Goal: Task Accomplishment & Management: Use online tool/utility

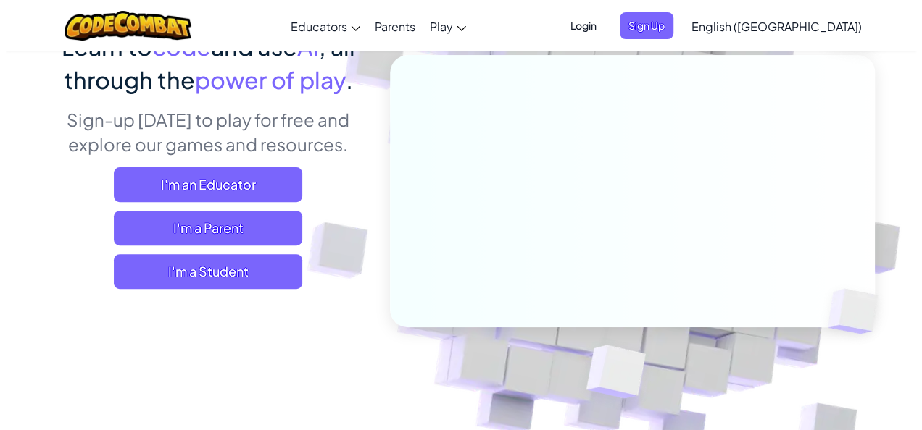
scroll to position [145, 0]
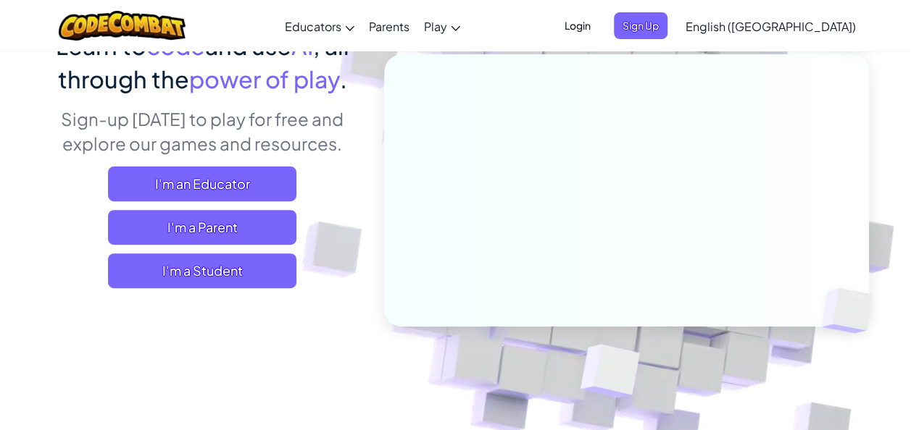
click at [226, 269] on span "I'm a Student" at bounding box center [202, 271] width 188 height 35
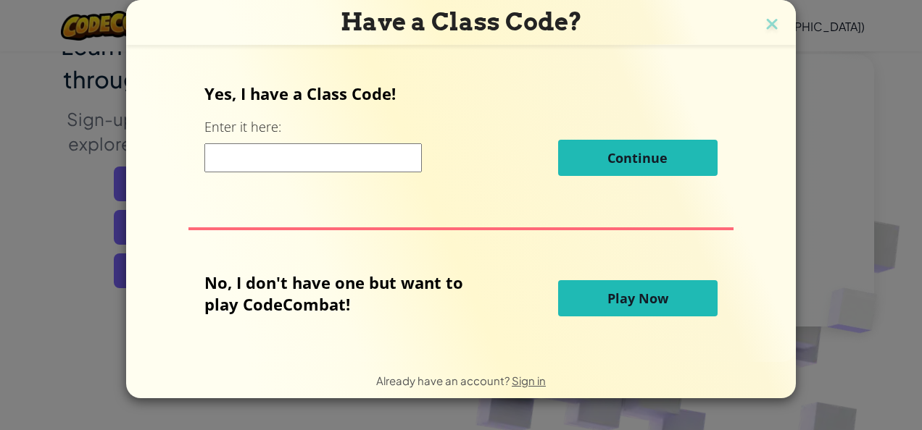
click at [580, 293] on button "Play Now" at bounding box center [637, 298] width 159 height 36
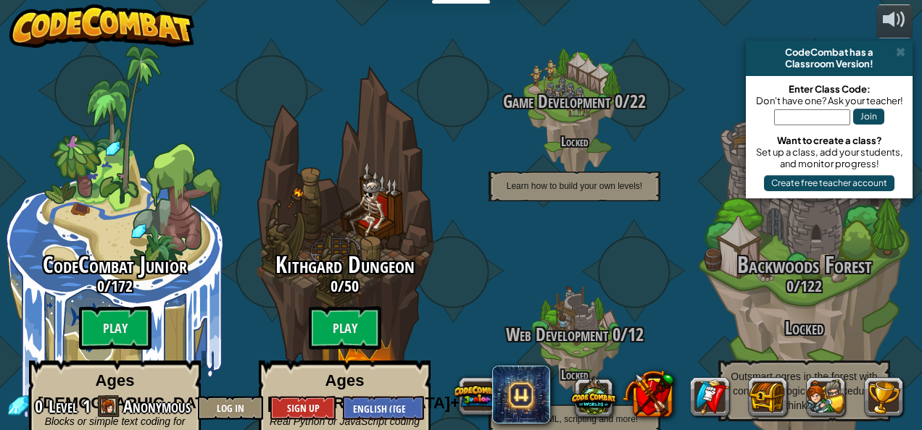
click at [122, 335] on btn "Play" at bounding box center [115, 327] width 72 height 43
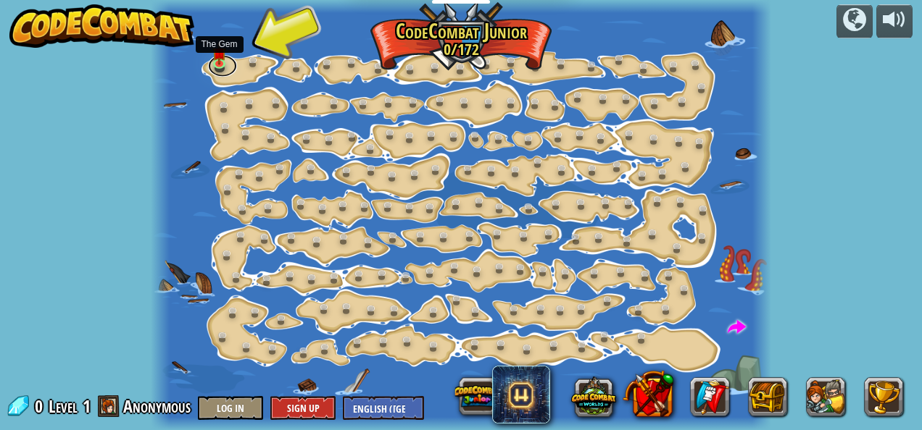
click at [219, 62] on link at bounding box center [222, 66] width 29 height 22
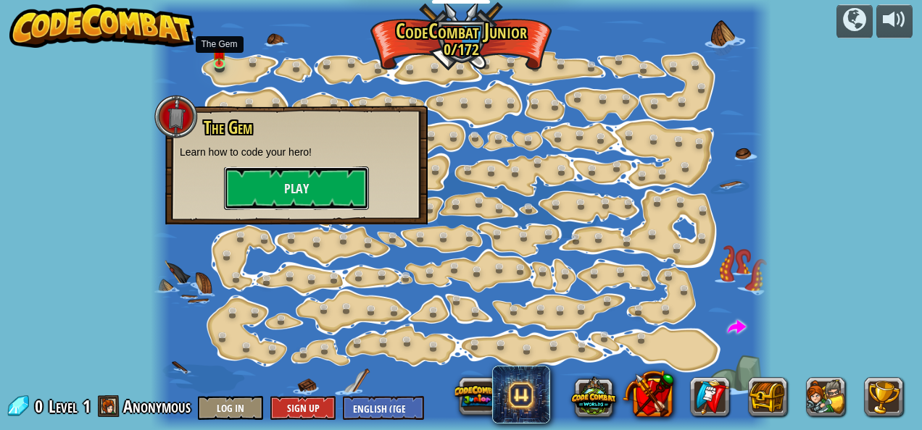
click at [307, 184] on button "Play" at bounding box center [296, 188] width 145 height 43
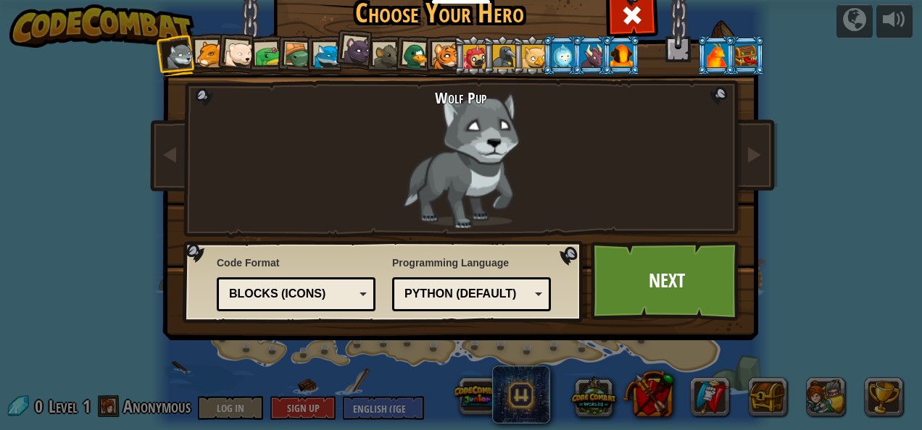
click at [333, 290] on div "Blocks (Icons)" at bounding box center [291, 294] width 125 height 17
click at [427, 304] on div "Python (Default)" at bounding box center [471, 294] width 140 height 22
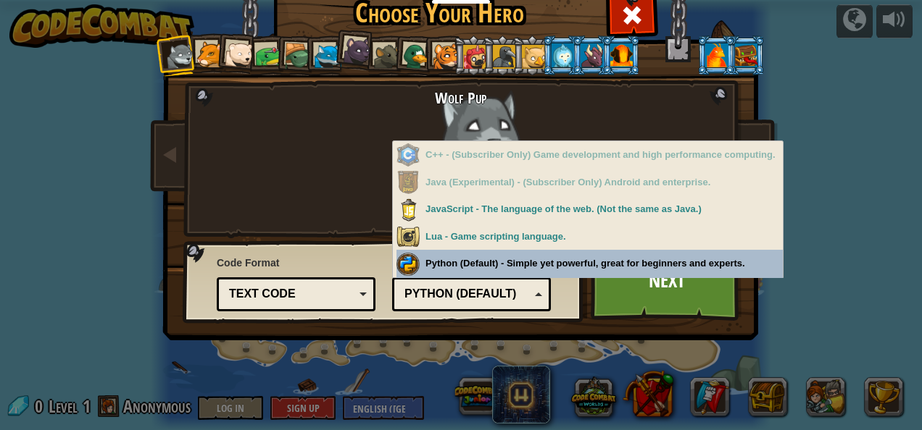
click at [454, 261] on div "Programming Language Python (Default) JavaScript Lua C++ Java (Experimental) Py…" at bounding box center [471, 281] width 159 height 59
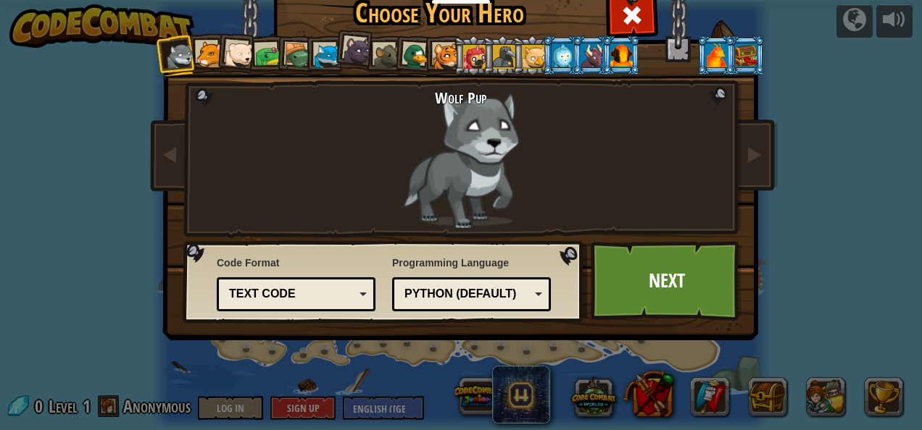
click at [680, 294] on link "Next" at bounding box center [665, 281] width 151 height 80
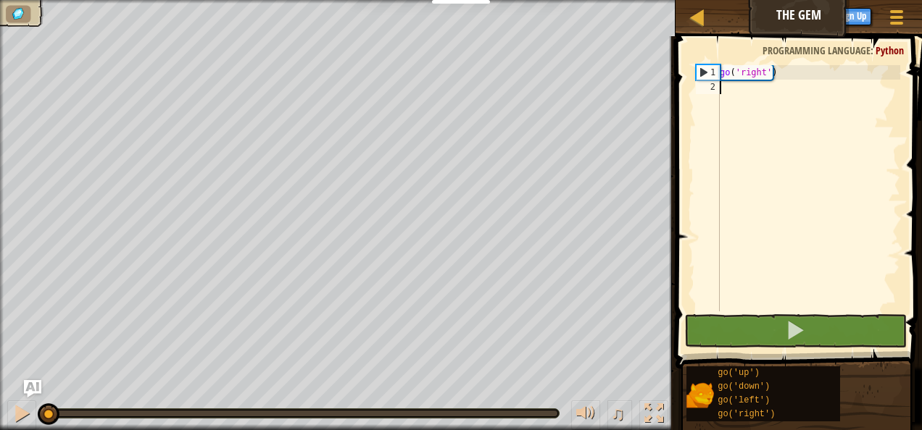
scroll to position [7, 0]
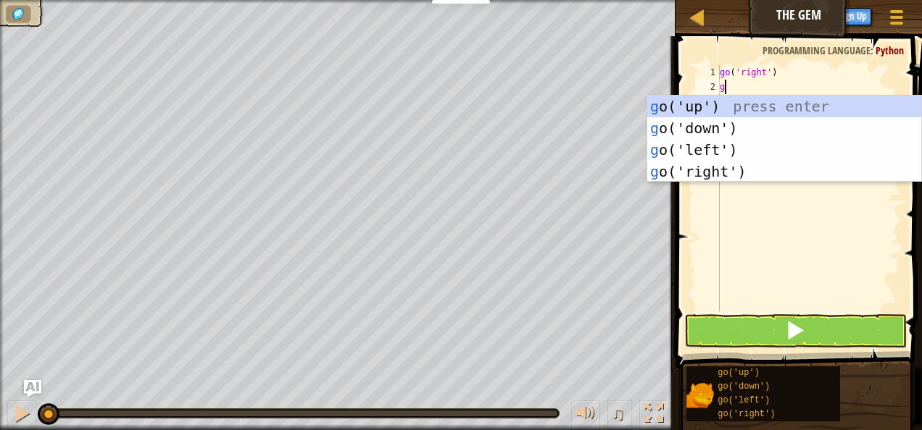
type textarea "go"
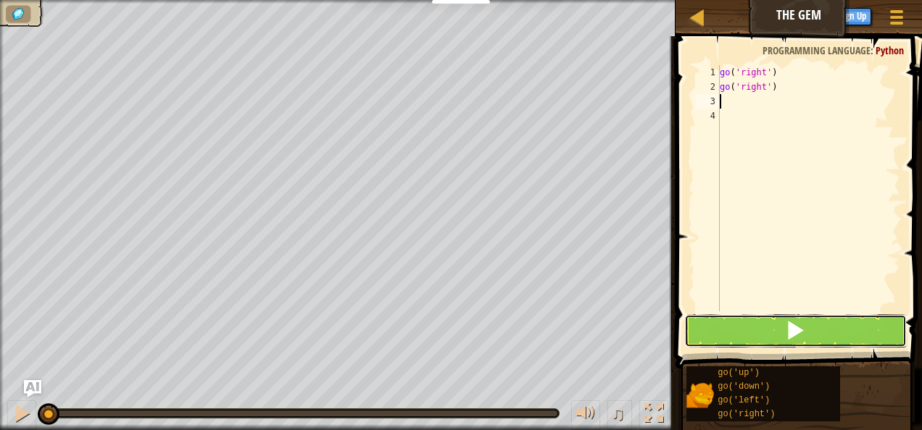
click at [790, 327] on span at bounding box center [795, 330] width 20 height 20
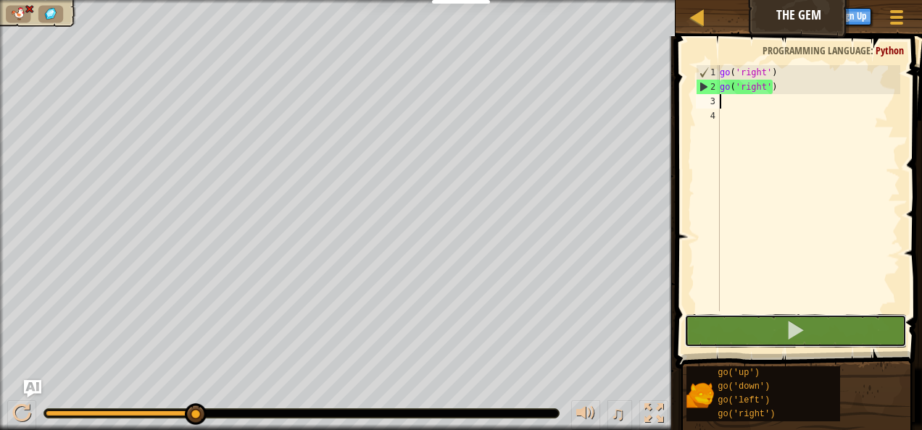
click at [768, 332] on button at bounding box center [795, 330] width 222 height 33
click at [771, 74] on div "go ( 'right' ) go ( 'right' )" at bounding box center [808, 202] width 183 height 275
click at [761, 74] on div "go ( 'right' ) go ( 'right' )" at bounding box center [808, 202] width 183 height 275
click at [786, 78] on div "go ( 'right' ) go ( 'right' )" at bounding box center [808, 202] width 183 height 275
click at [33, 385] on img "Ask AI" at bounding box center [32, 388] width 17 height 17
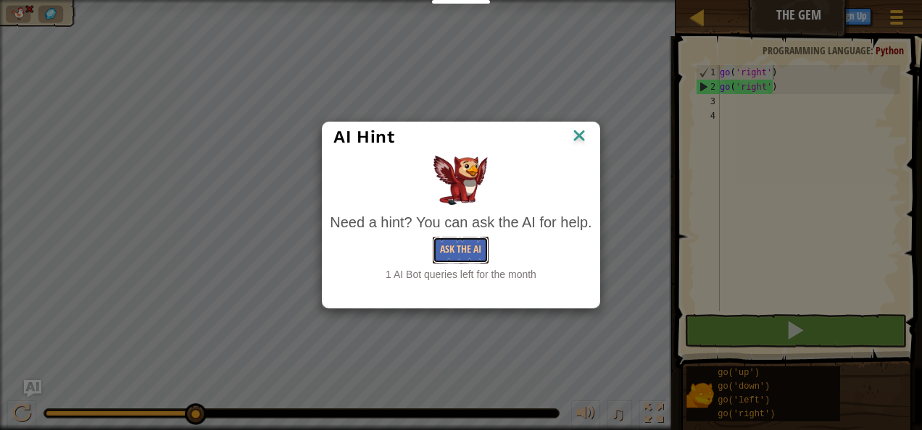
click at [473, 249] on button "Ask the AI" at bounding box center [461, 250] width 56 height 27
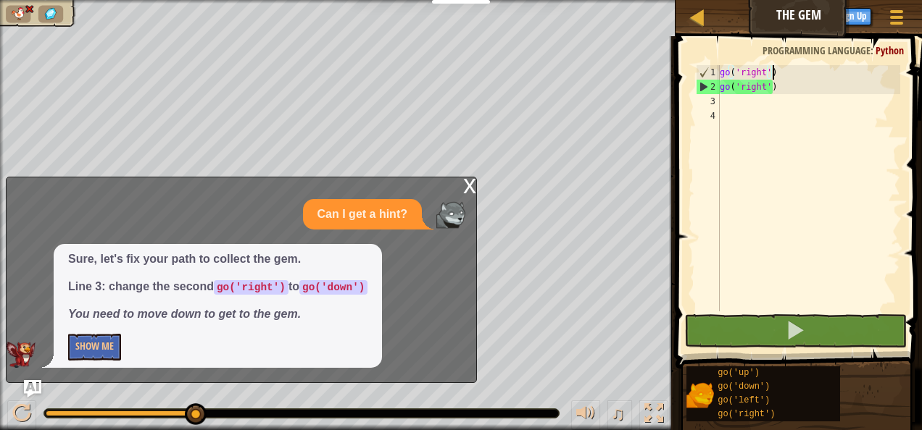
click at [763, 87] on div "go ( 'right' ) go ( 'right' )" at bounding box center [808, 202] width 183 height 275
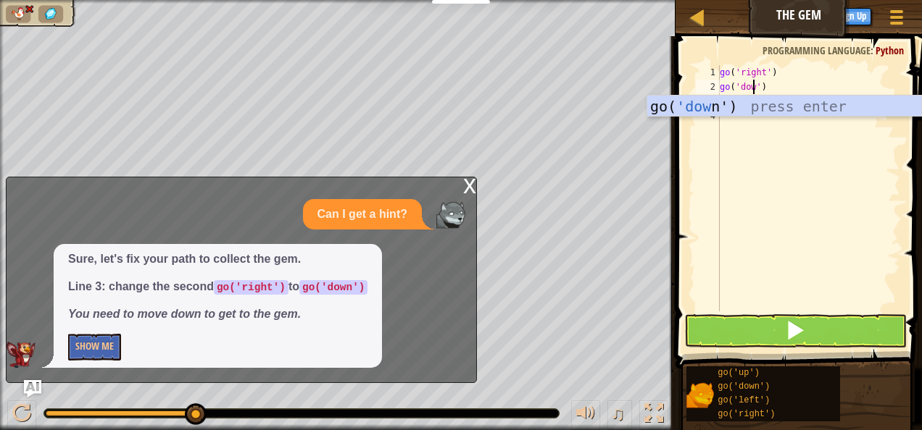
scroll to position [7, 3]
type textarea "go('down')"
click at [853, 325] on button at bounding box center [795, 330] width 222 height 33
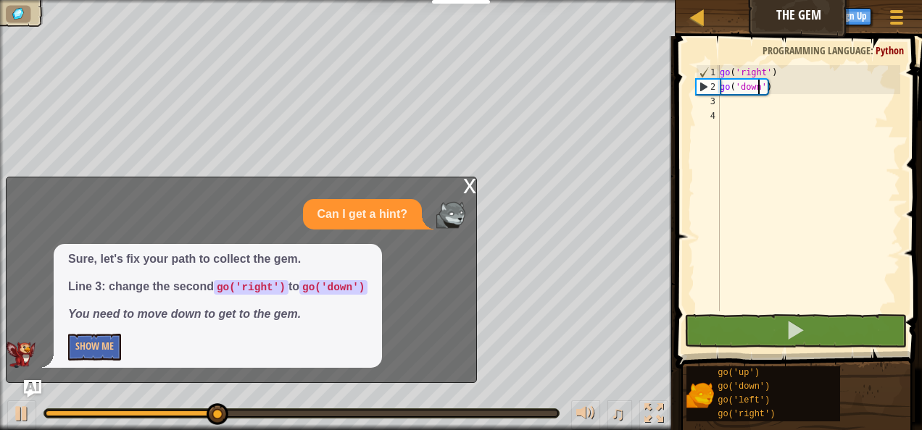
click at [459, 183] on div "x Can I get a hint? Sure, let's fix your path to collect the gem. Line 3: chang…" at bounding box center [241, 280] width 471 height 206
click at [464, 186] on div "x" at bounding box center [469, 185] width 13 height 14
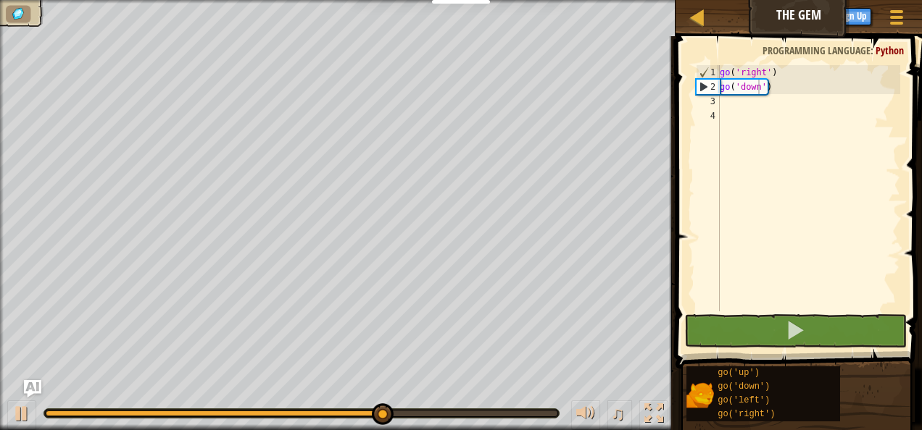
click at [822, 109] on div "go ( 'right' ) go ( 'down' )" at bounding box center [808, 202] width 183 height 275
click at [727, 98] on div "go ( 'right' ) go ( 'down' )" at bounding box center [808, 202] width 183 height 275
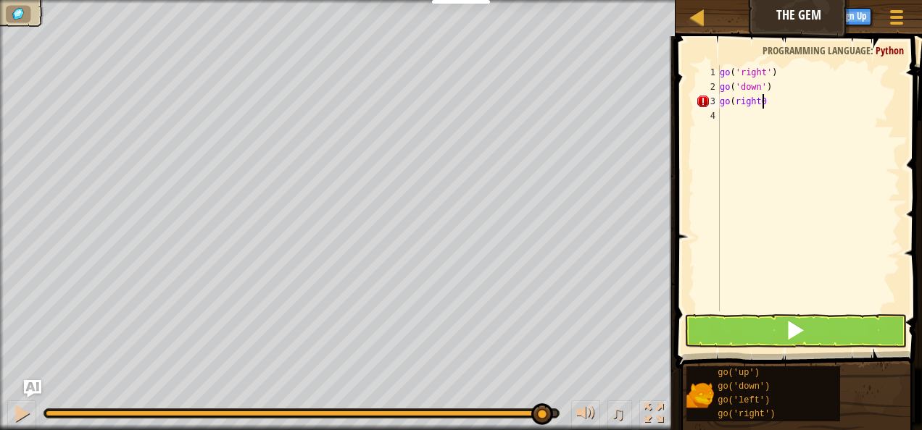
scroll to position [7, 2]
type textarea "go(right)"
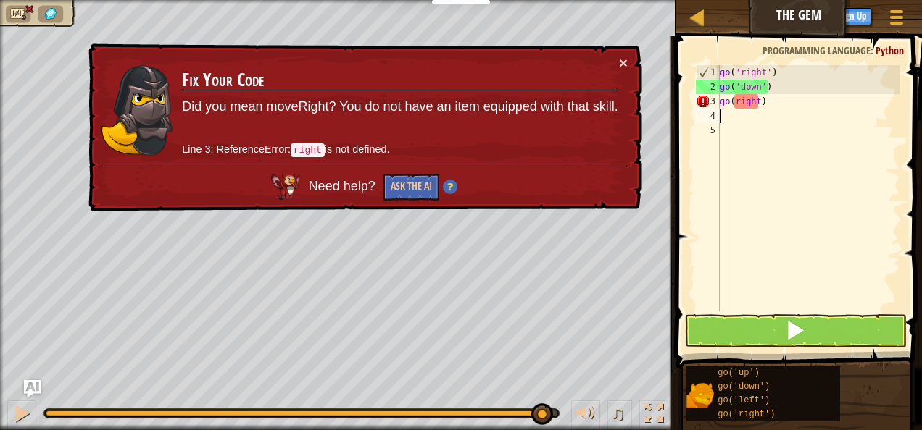
click at [734, 103] on div "go ( 'right' ) go ( 'down' ) go ( right )" at bounding box center [808, 202] width 183 height 275
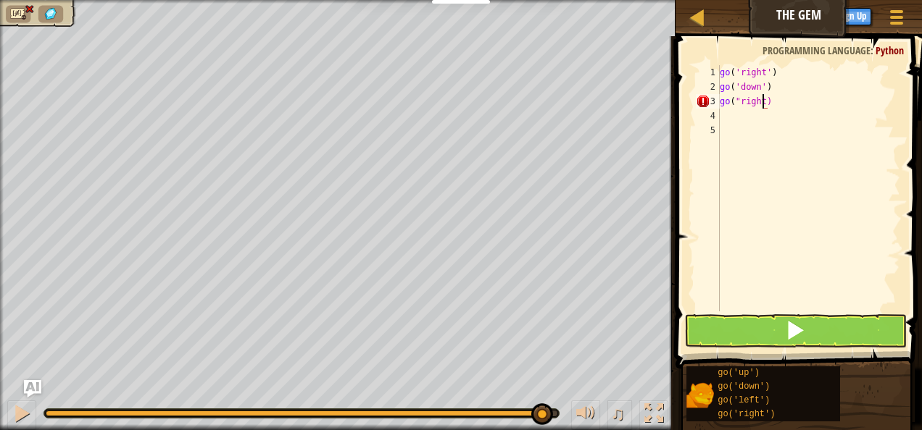
type textarea "go("right")"
click at [840, 324] on button at bounding box center [795, 330] width 222 height 33
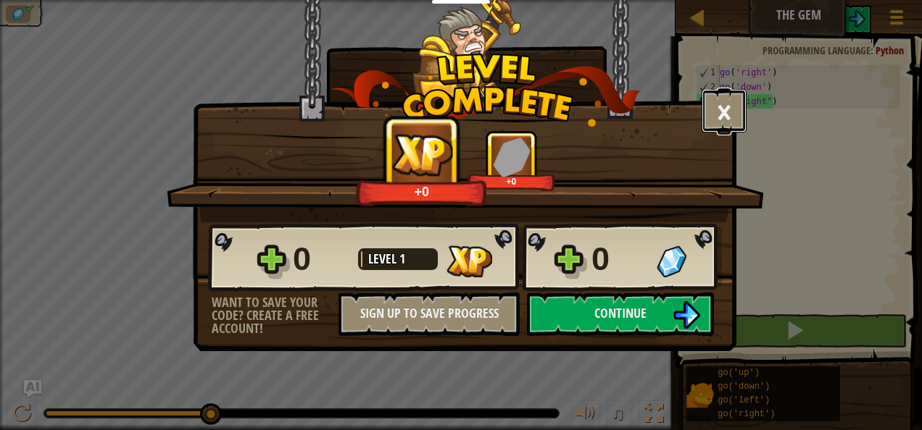
click at [726, 114] on button "×" at bounding box center [723, 110] width 45 height 43
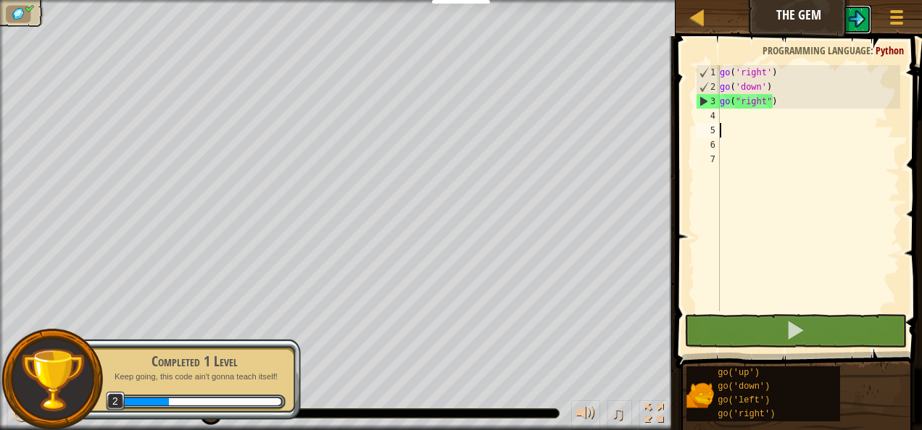
click at [856, 14] on img at bounding box center [856, 18] width 17 height 17
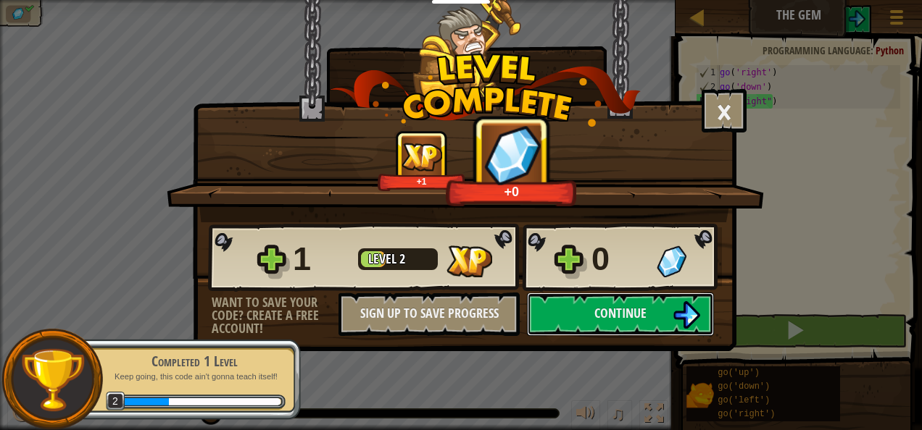
click at [590, 310] on button "Continue" at bounding box center [620, 314] width 187 height 43
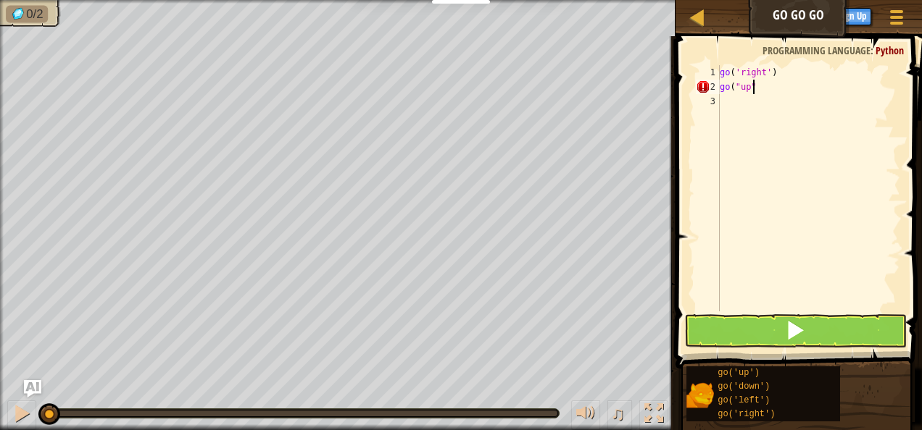
scroll to position [7, 2]
type textarea "go("up")"
click at [806, 336] on button at bounding box center [795, 330] width 222 height 33
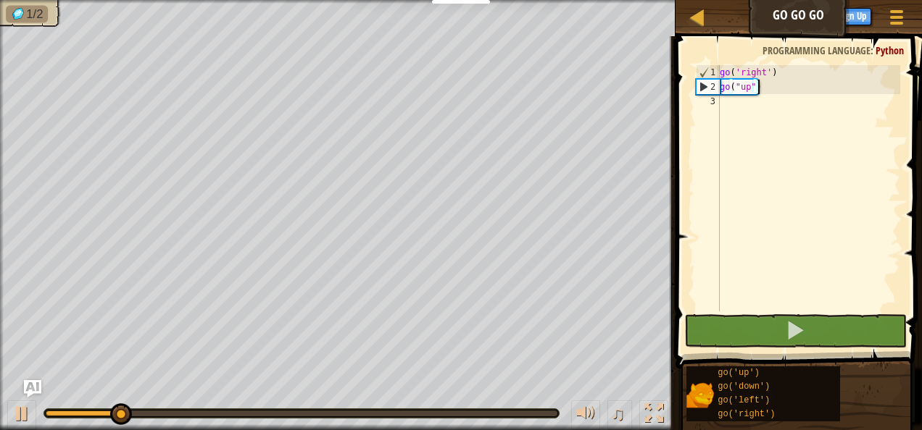
click at [736, 107] on div "go ( 'right' ) go ( "up" )" at bounding box center [808, 202] width 183 height 275
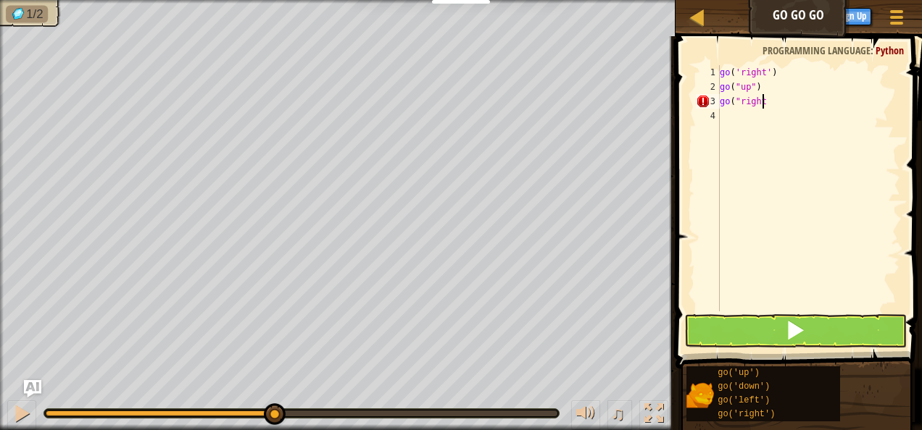
scroll to position [7, 3]
type textarea "go("right")"
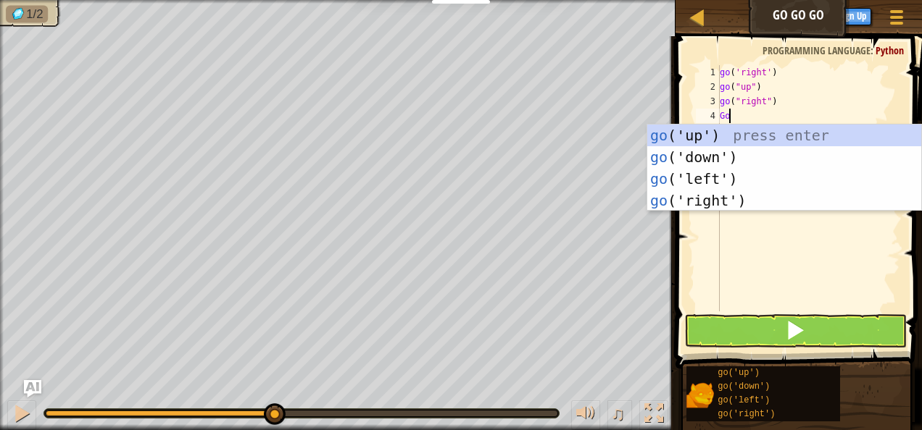
type textarea "G"
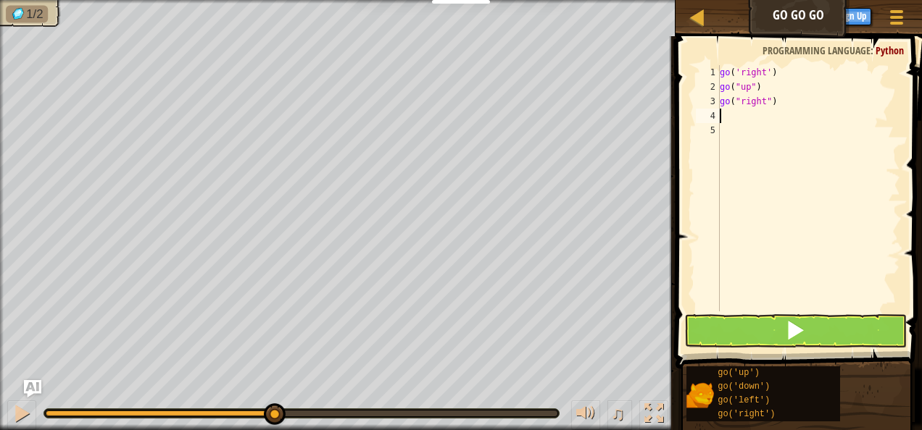
click at [790, 107] on div "go ( 'right' ) go ( "up" ) go ( "right" )" at bounding box center [808, 202] width 183 height 275
click at [814, 325] on button at bounding box center [795, 330] width 222 height 33
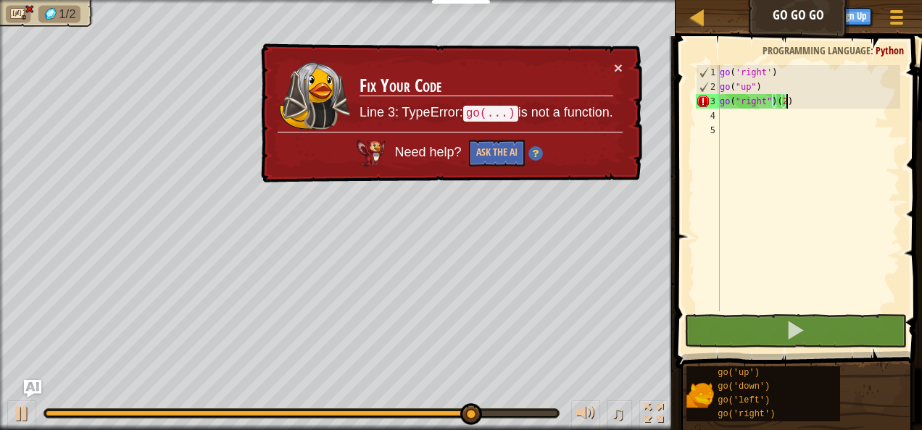
click at [796, 100] on div "go ( 'right' ) go ( "up" ) go ( "right" ) ( 2 )" at bounding box center [808, 202] width 183 height 275
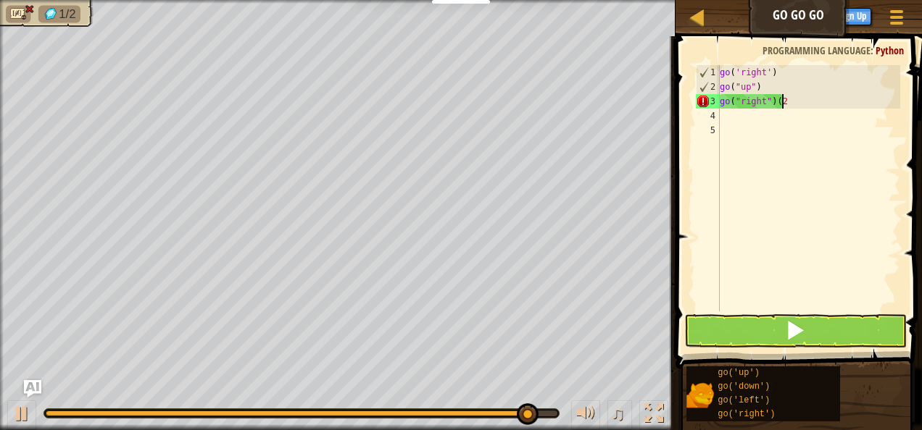
scroll to position [7, 4]
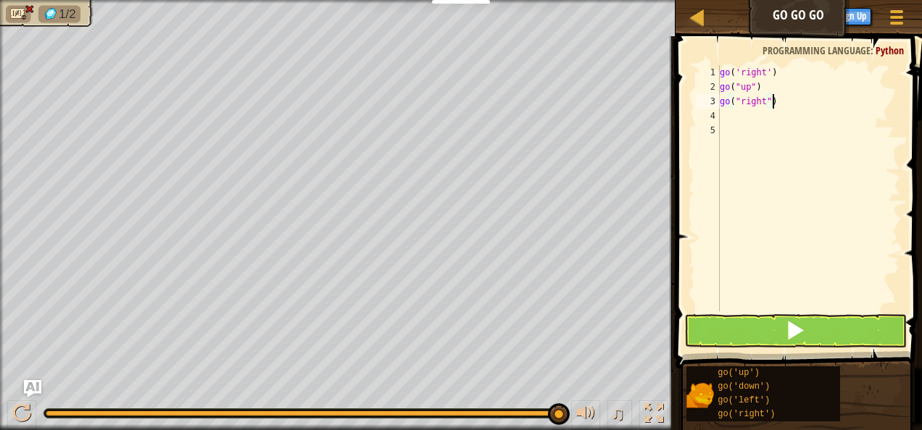
click at [760, 102] on div "go ( 'right' ) go ( "up" ) go ( "right" )" at bounding box center [808, 202] width 183 height 275
click at [788, 325] on span at bounding box center [795, 330] width 20 height 20
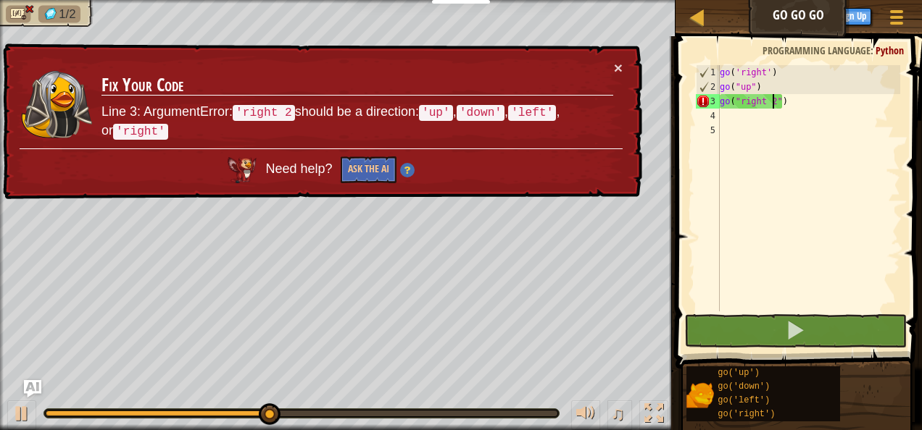
click at [623, 64] on div "× Fix Your Code Line 3: ArgumentError: 'right 2 should be a direction: 'up' , '…" at bounding box center [321, 121] width 642 height 156
click at [33, 388] on img "Ask AI" at bounding box center [32, 388] width 17 height 17
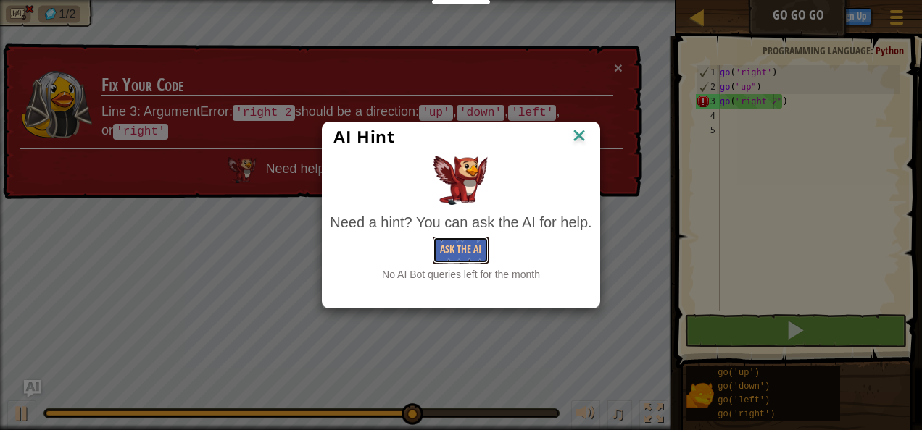
click at [461, 245] on button "Ask the AI" at bounding box center [461, 250] width 56 height 27
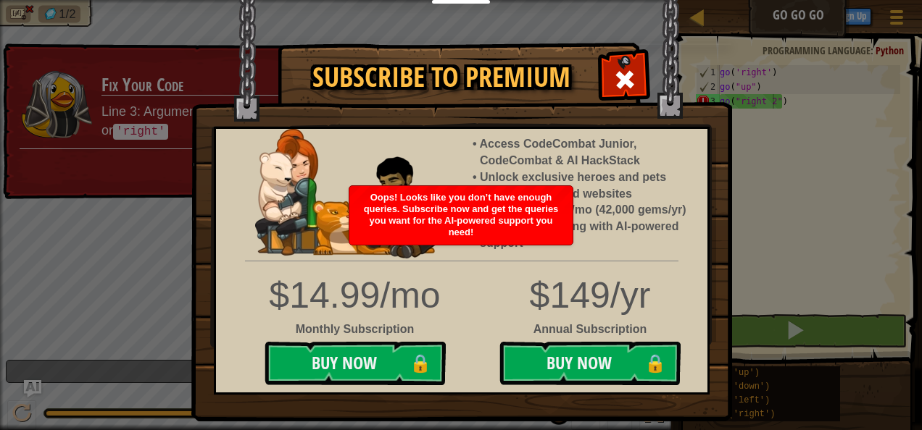
click at [619, 72] on span at bounding box center [624, 79] width 23 height 23
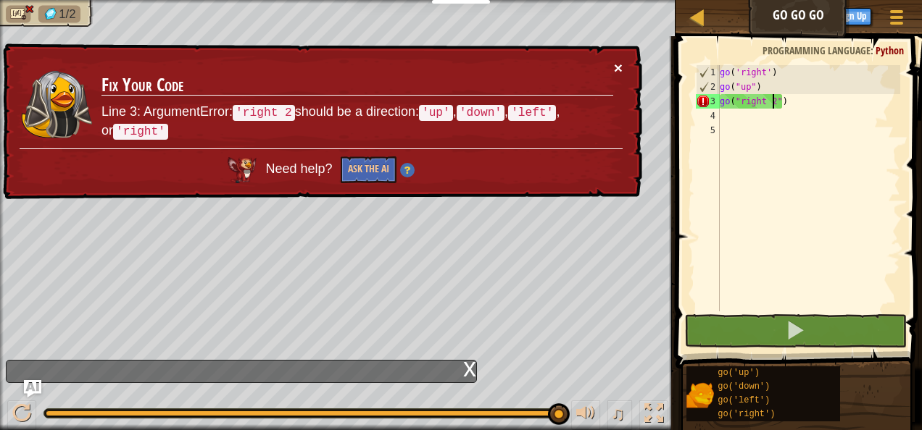
click at [616, 64] on button "×" at bounding box center [618, 67] width 9 height 15
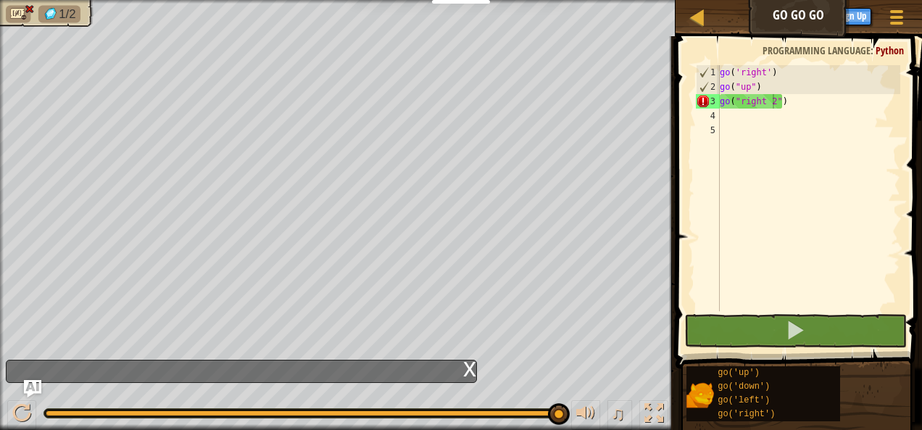
click at [33, 384] on img "Ask AI" at bounding box center [32, 388] width 17 height 17
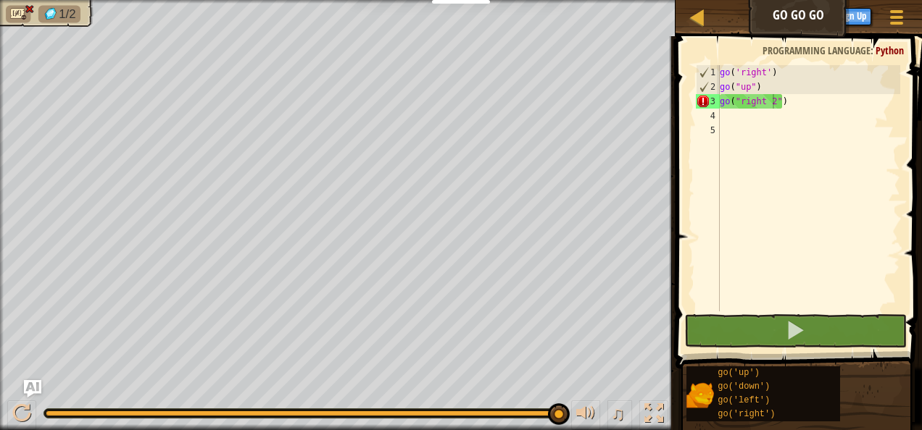
click at [29, 393] on img "Ask AI" at bounding box center [32, 388] width 17 height 17
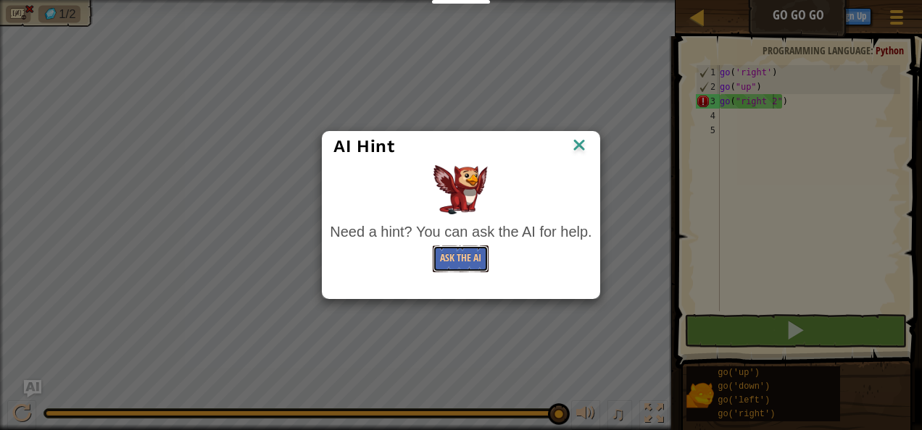
click at [468, 258] on button "Ask the AI" at bounding box center [461, 259] width 56 height 27
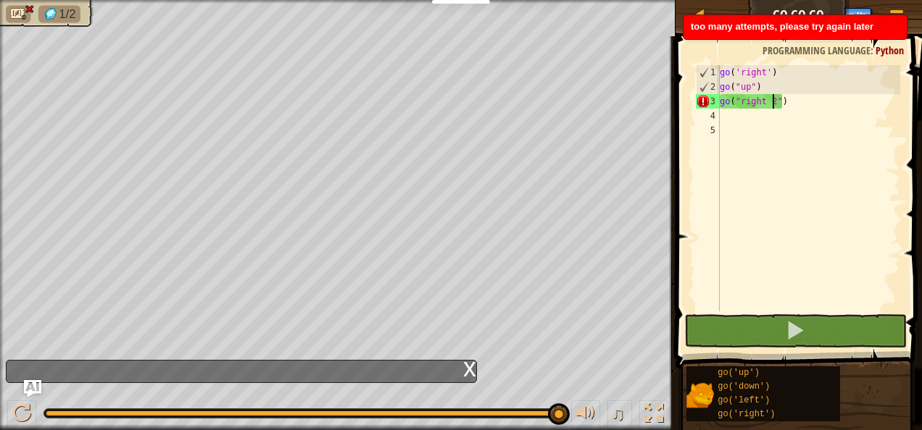
type textarea "go("right ")"
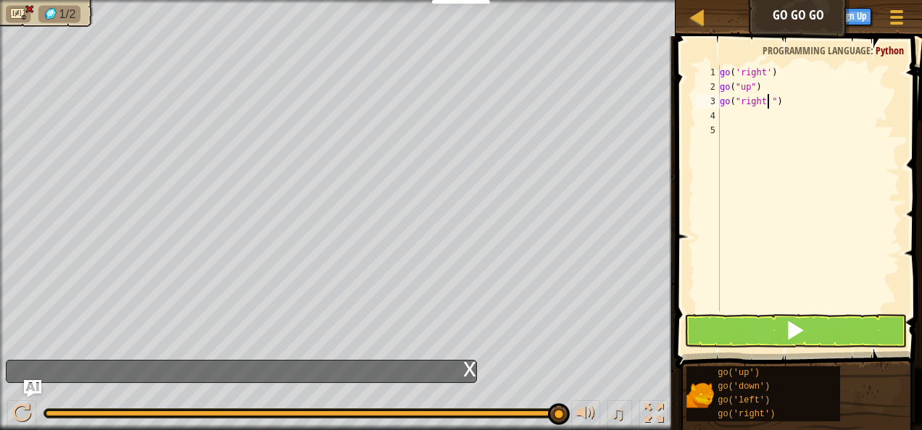
click at [730, 120] on div "go ( 'right' ) go ( "up" ) go ( "right " )" at bounding box center [808, 202] width 183 height 275
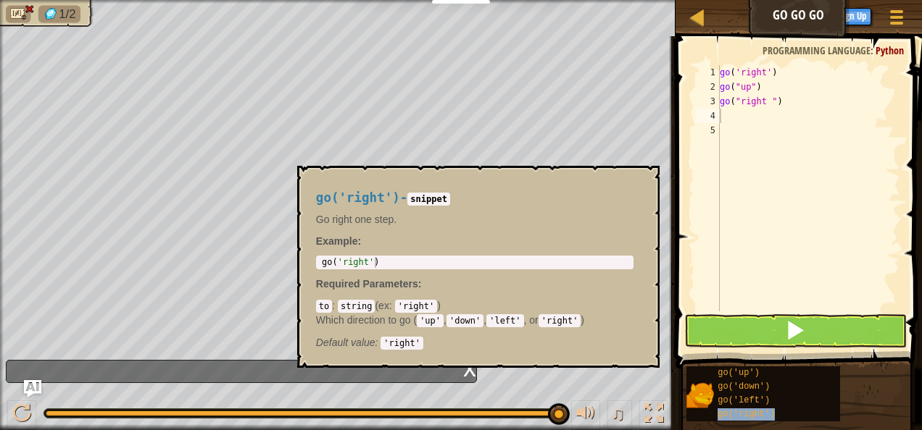
click at [758, 413] on span "go('right')" at bounding box center [745, 414] width 57 height 10
click at [764, 101] on div "go ( 'right' ) go ( "up" ) go ( "right " ) go ( "right" )" at bounding box center [808, 202] width 183 height 275
type textarea "go("right")"
click at [826, 332] on button at bounding box center [795, 330] width 222 height 33
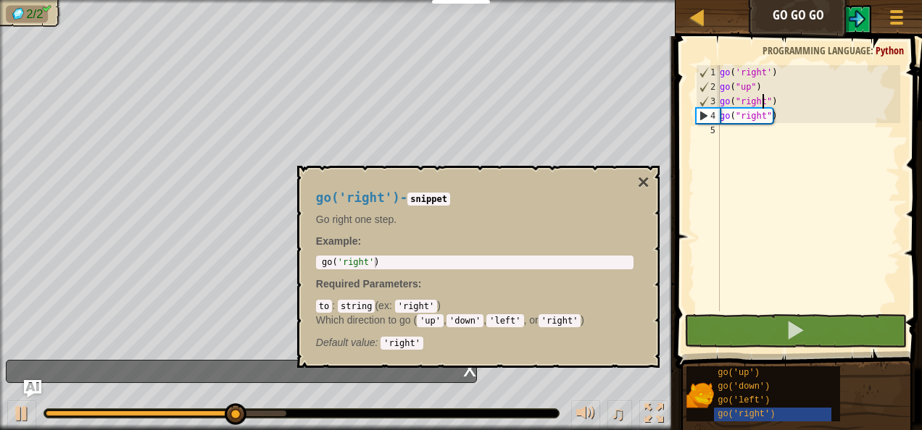
click at [645, 178] on button "×" at bounding box center [643, 182] width 12 height 20
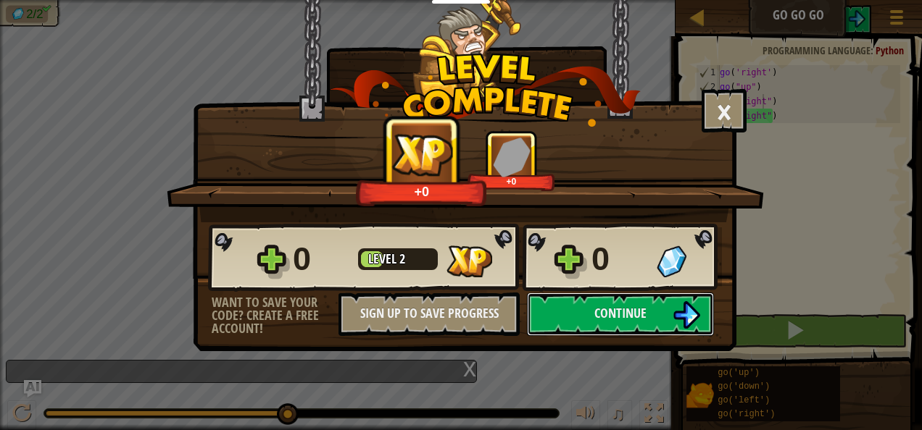
click at [569, 306] on button "Continue" at bounding box center [620, 314] width 187 height 43
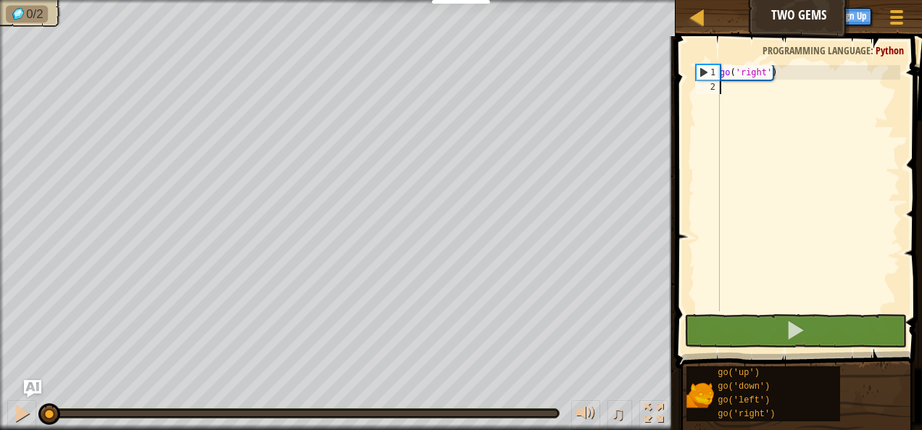
scroll to position [7, 0]
type textarea "go"
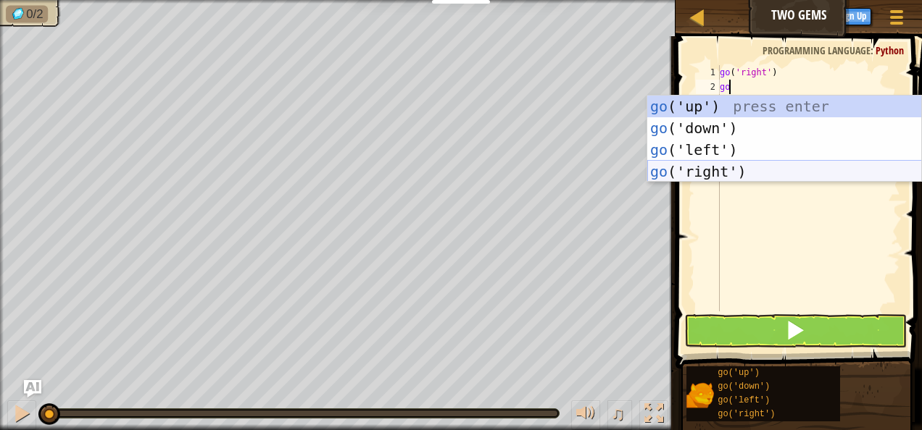
click at [758, 164] on div "go ('up') press enter go ('down') press enter go ('left') press enter go ('righ…" at bounding box center [784, 161] width 275 height 130
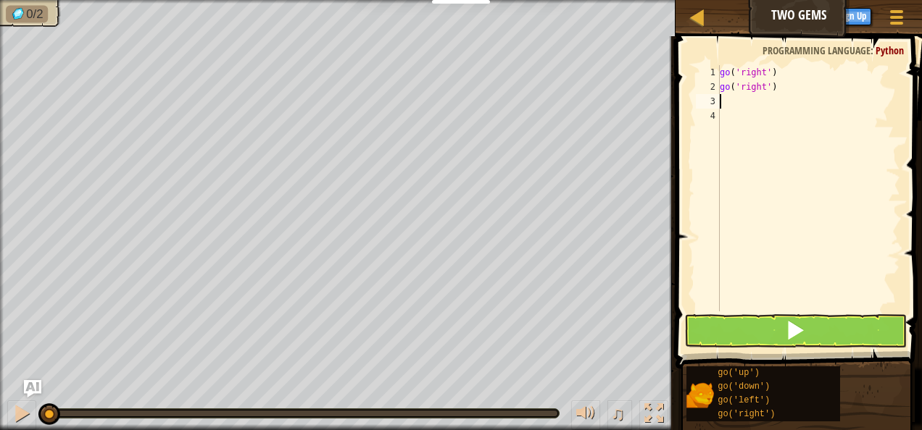
type textarea "g"
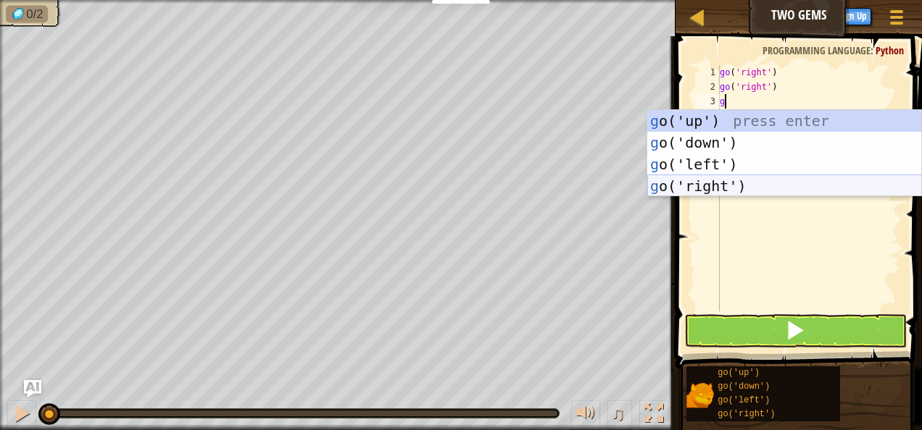
click at [748, 191] on div "g o('up') press enter g o('down') press enter g o('left') press enter g o('righ…" at bounding box center [784, 175] width 275 height 130
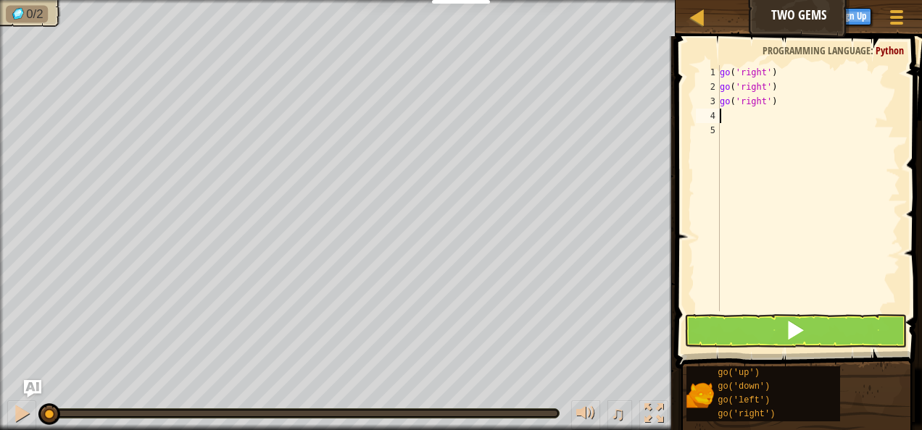
type textarea "g"
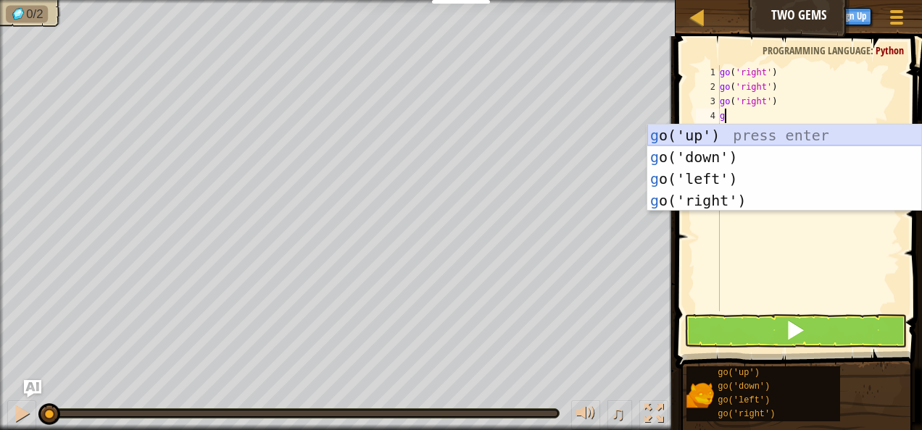
click at [721, 138] on div "g o('up') press enter g o('down') press enter g o('left') press enter g o('righ…" at bounding box center [784, 190] width 275 height 130
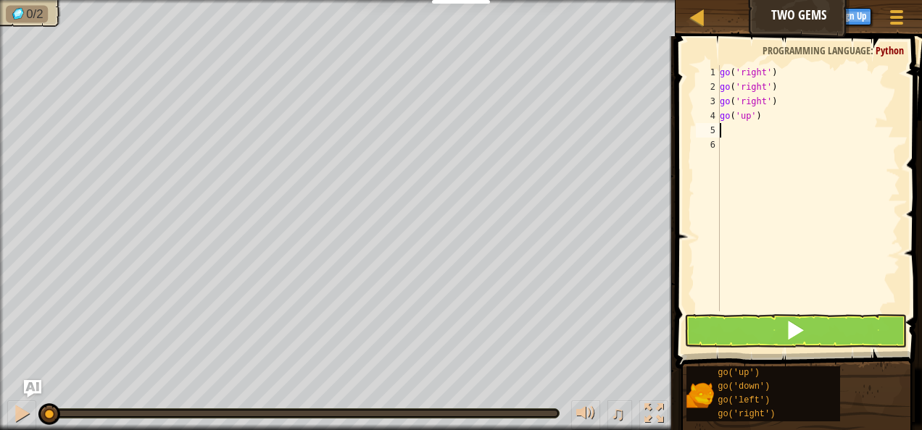
click at [732, 130] on div "go ( 'right' ) go ( 'right' ) go ( 'right' ) go ( 'up' )" at bounding box center [808, 202] width 183 height 275
type textarea "g"
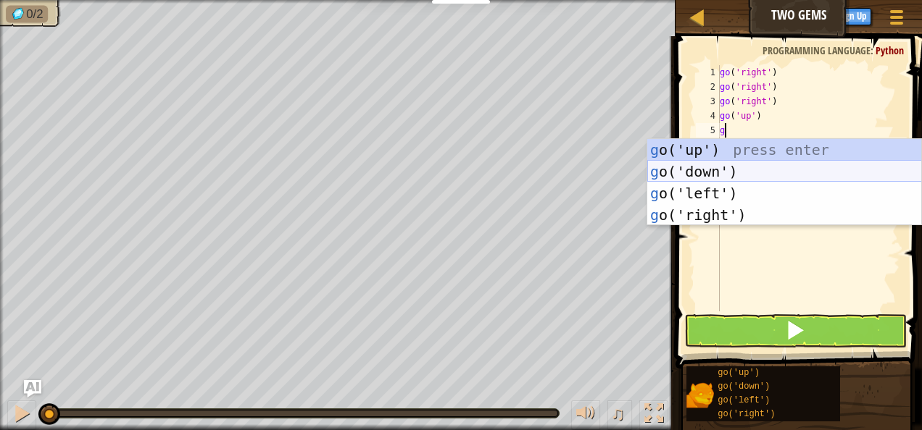
click at [737, 177] on div "g o('up') press enter g o('down') press enter g o('left') press enter g o('righ…" at bounding box center [784, 204] width 275 height 130
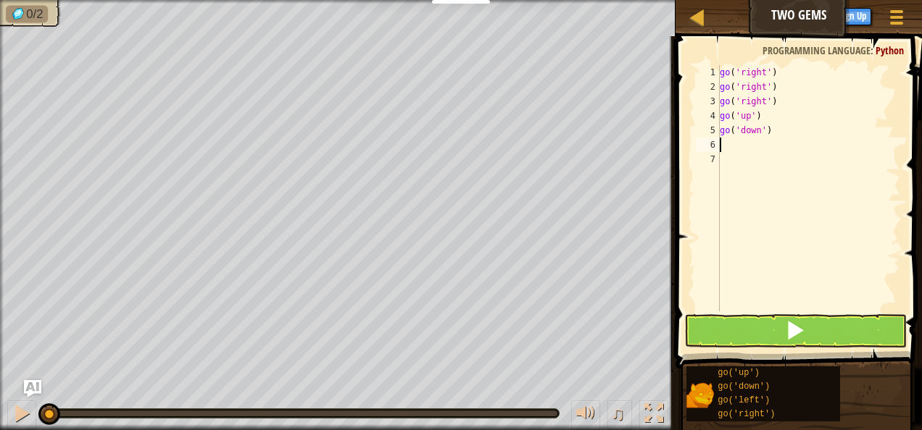
type textarea "g"
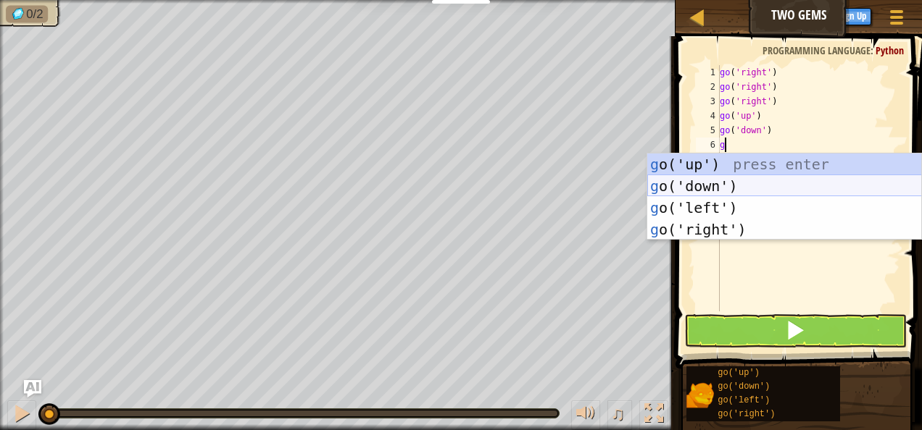
click at [733, 188] on div "g o('up') press enter g o('down') press enter g o('left') press enter g o('righ…" at bounding box center [784, 219] width 275 height 130
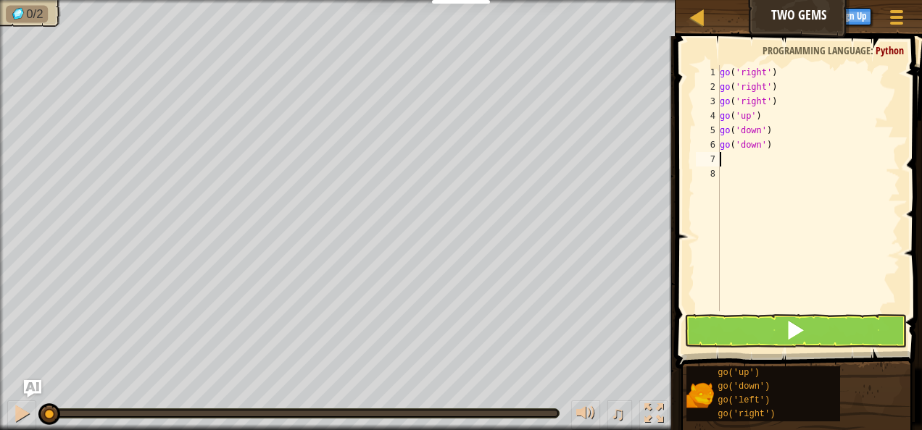
type textarea "g"
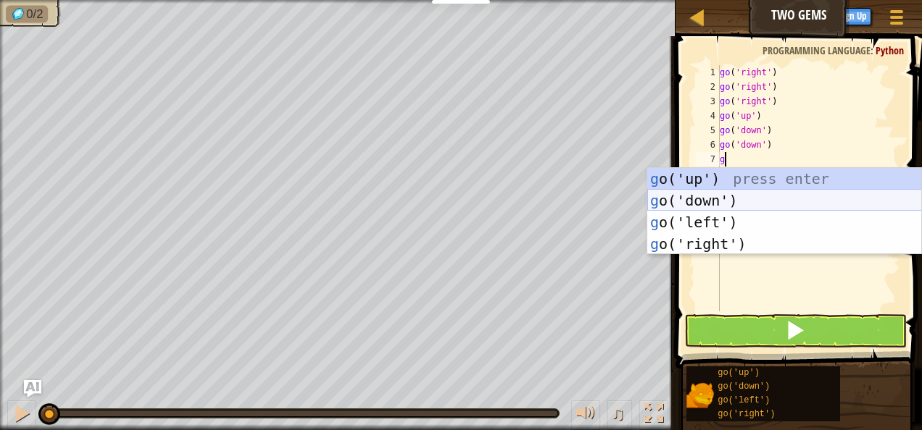
click at [730, 197] on div "g o('up') press enter g o('down') press enter g o('left') press enter g o('righ…" at bounding box center [784, 233] width 275 height 130
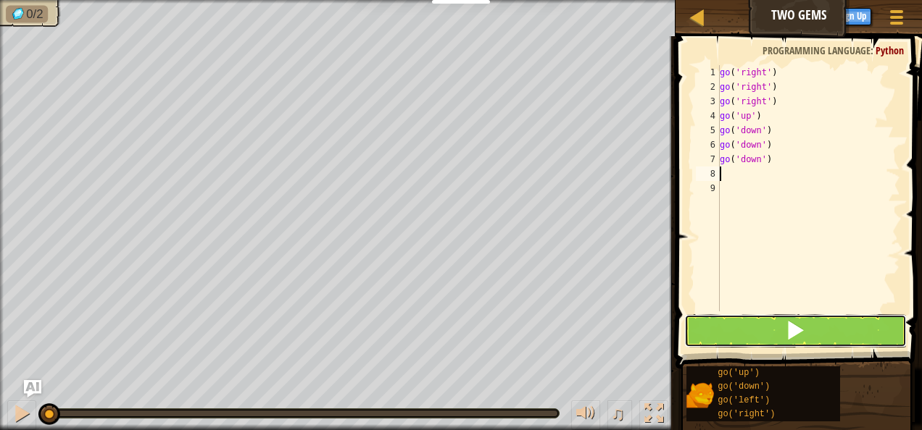
click at [801, 325] on span at bounding box center [795, 330] width 20 height 20
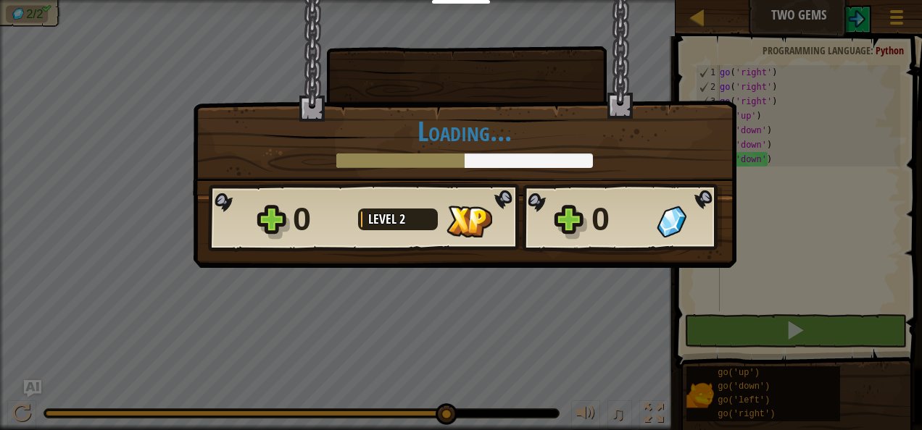
click at [584, 112] on div "× How fun was this level? Loading... Reticulating Splines... Loading... 0 Level…" at bounding box center [464, 97] width 543 height 196
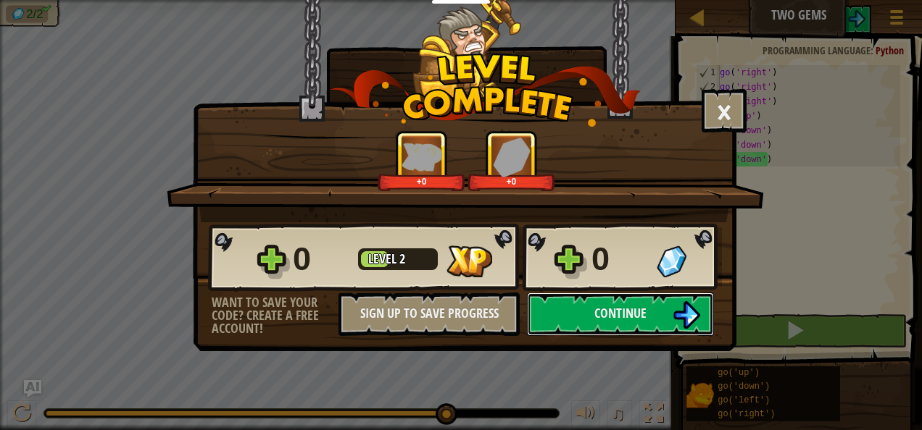
click at [604, 320] on span "Continue" at bounding box center [620, 313] width 52 height 18
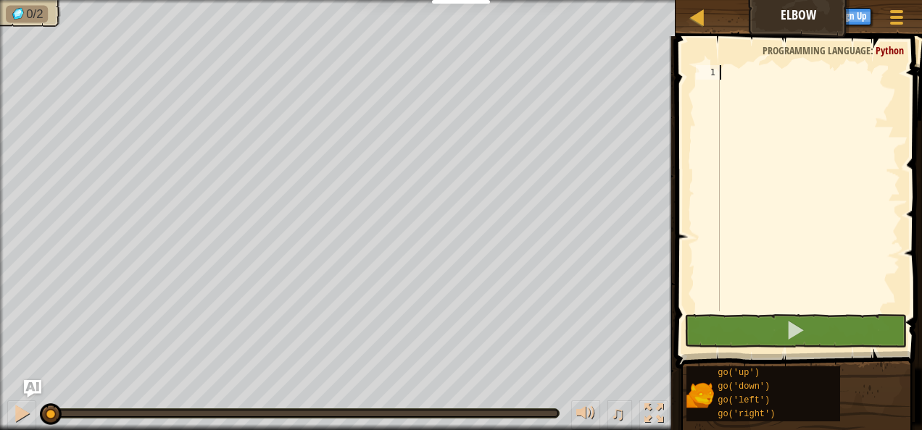
type textarea "g"
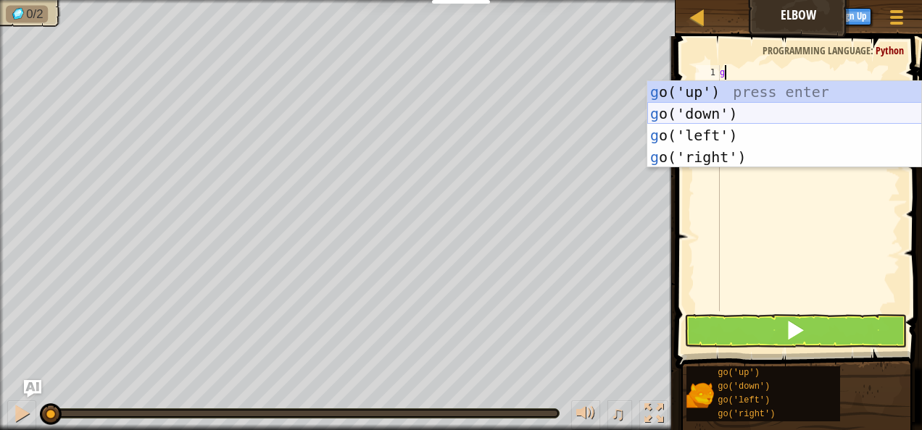
click at [722, 116] on div "g o('up') press enter g o('down') press enter g o('left') press enter g o('righ…" at bounding box center [784, 146] width 275 height 130
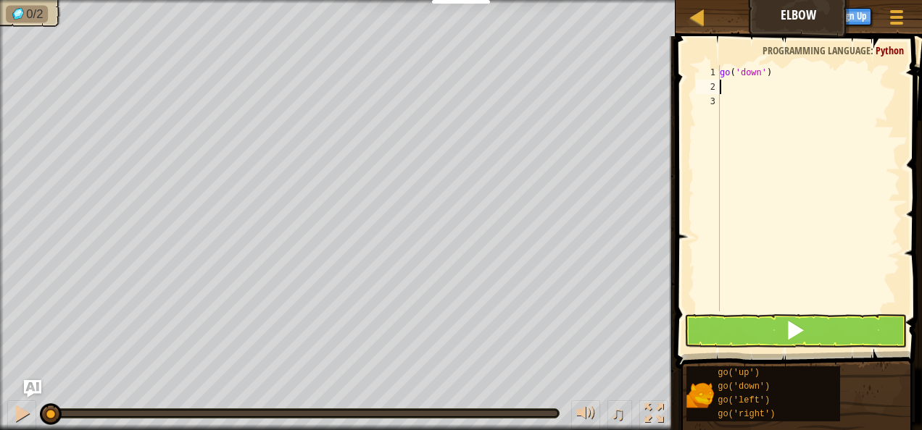
type textarea "g"
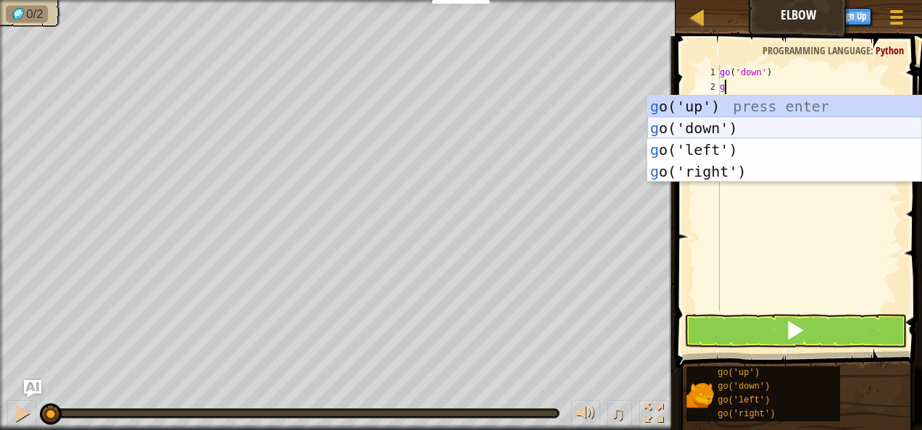
click at [727, 129] on div "g o('up') press enter g o('down') press enter g o('left') press enter g o('righ…" at bounding box center [784, 161] width 275 height 130
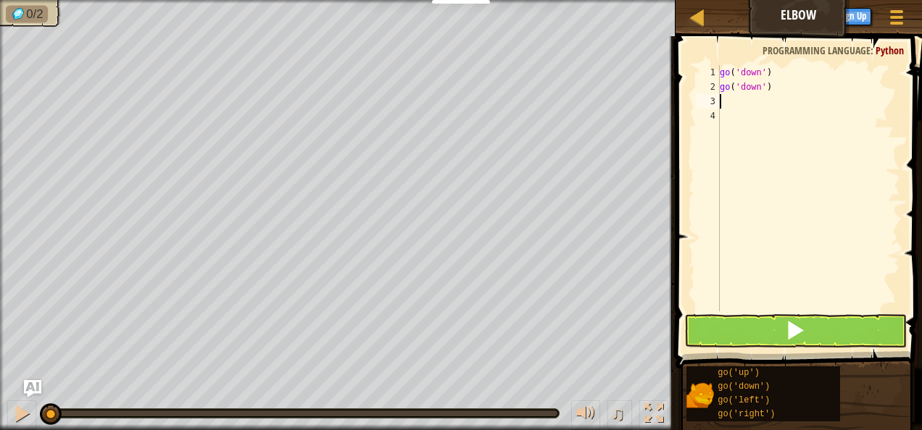
type textarea "g"
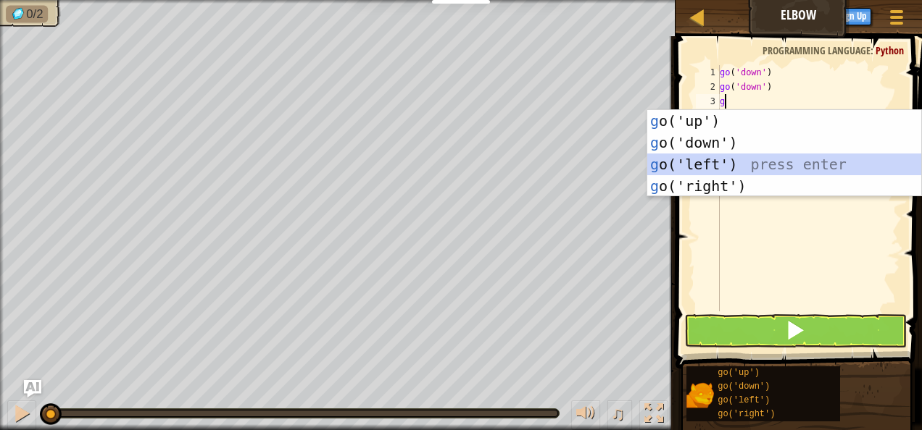
click at [719, 159] on div "g o('up') press enter g o('down') press enter g o('left') press enter g o('righ…" at bounding box center [784, 175] width 275 height 130
type textarea "g"
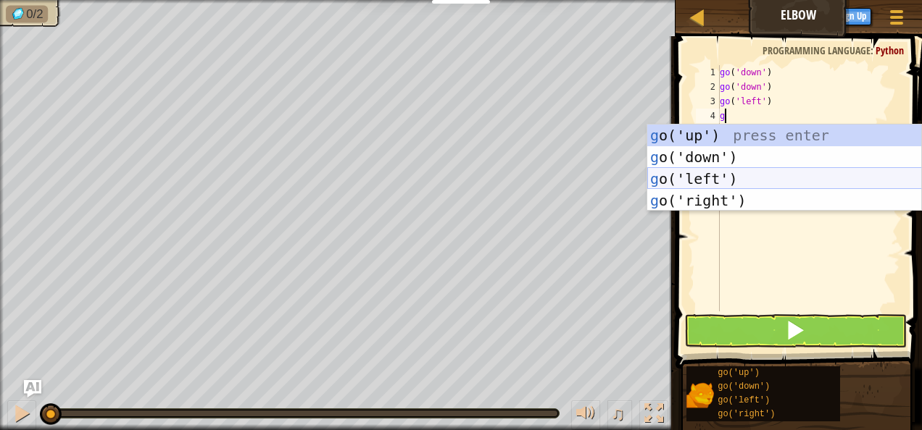
click at [721, 175] on div "g o('up') press enter g o('down') press enter g o('left') press enter g o('righ…" at bounding box center [784, 190] width 275 height 130
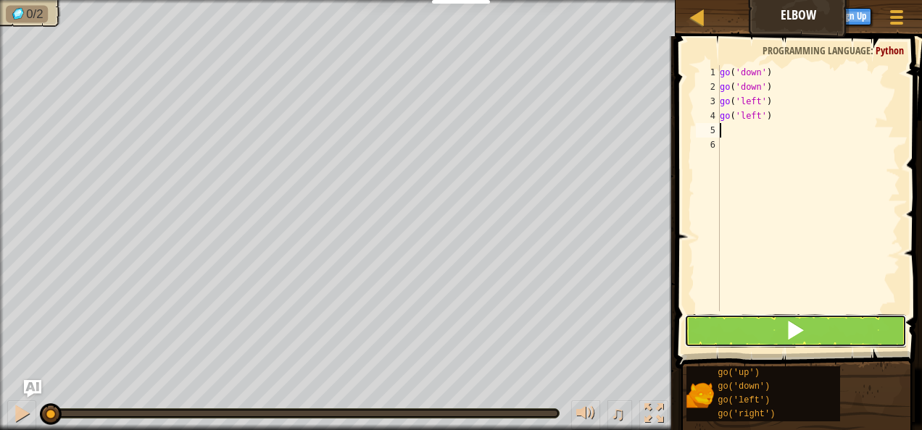
click at [829, 325] on button at bounding box center [795, 330] width 222 height 33
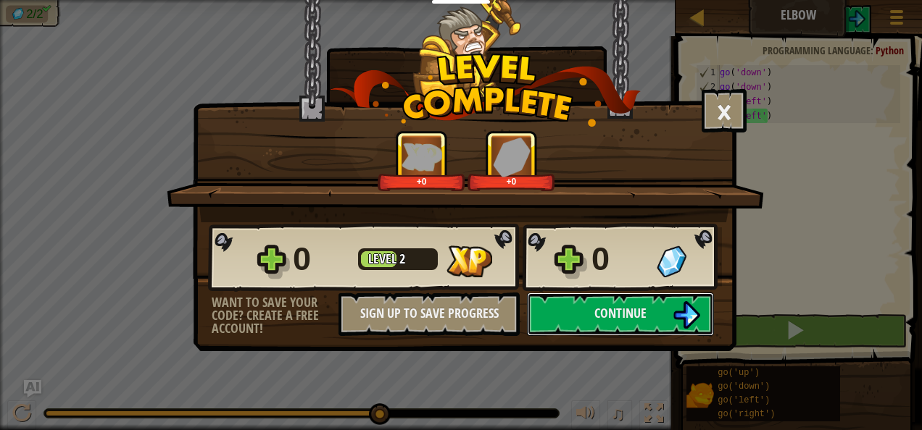
click at [632, 306] on span "Continue" at bounding box center [620, 313] width 52 height 18
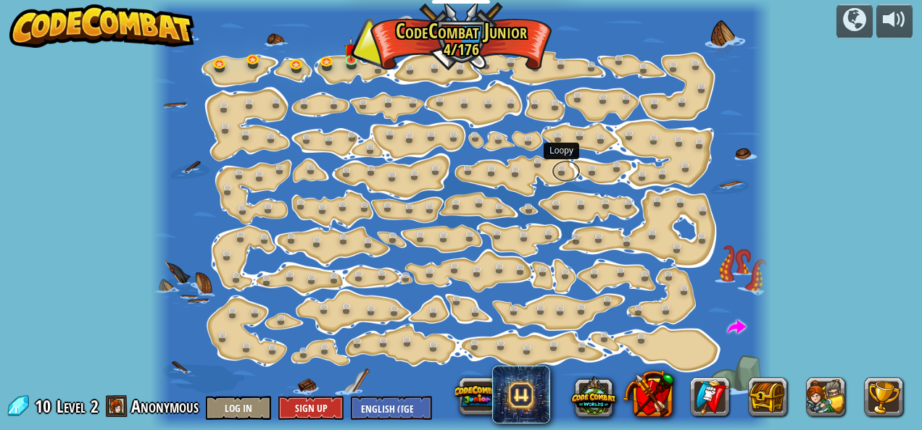
click at [562, 167] on link at bounding box center [565, 172] width 29 height 22
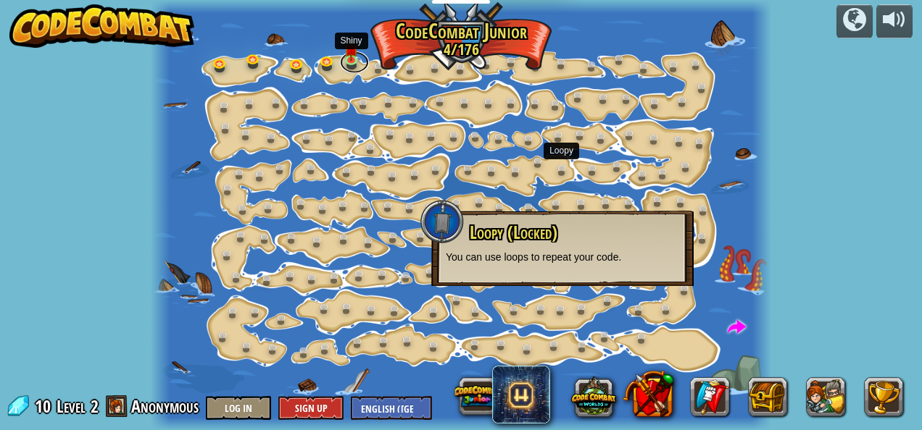
click at [356, 60] on link at bounding box center [354, 62] width 29 height 22
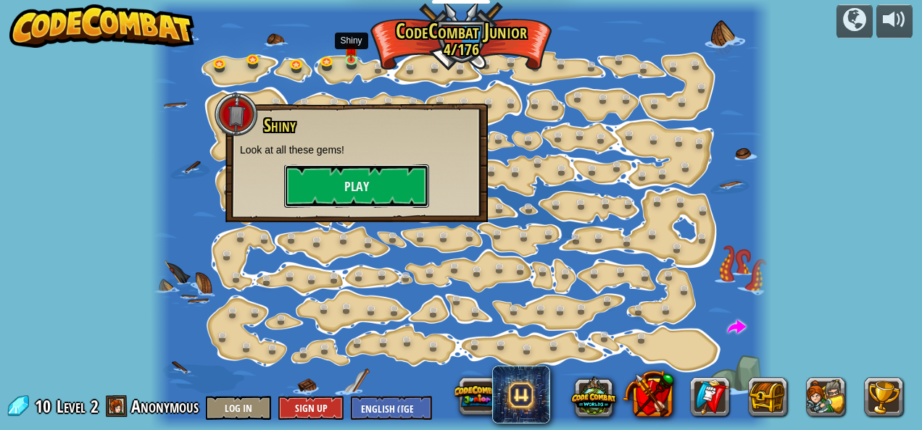
click at [338, 184] on button "Play" at bounding box center [356, 185] width 145 height 43
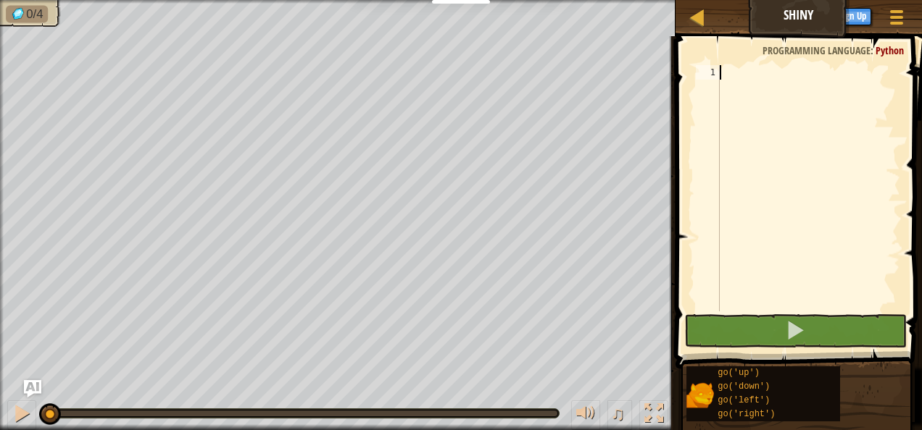
click at [731, 70] on div at bounding box center [808, 202] width 183 height 275
type textarea "g"
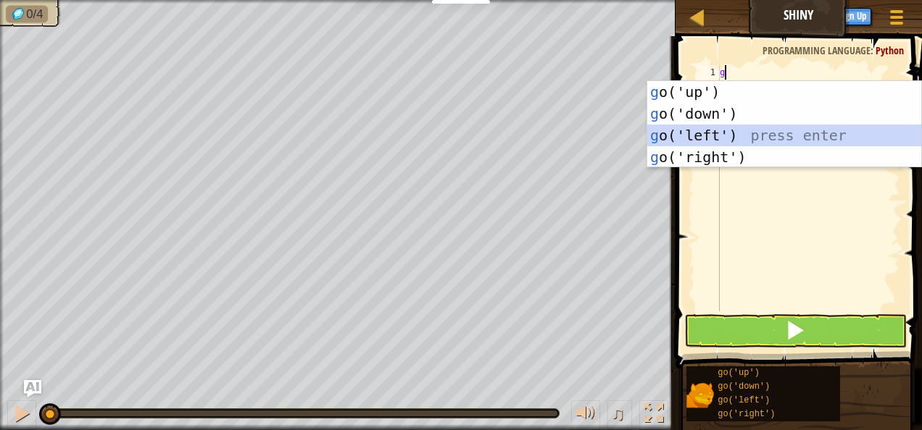
click at [706, 138] on div "g o('up') press enter g o('down') press enter g o('left') press enter g o('righ…" at bounding box center [784, 146] width 275 height 130
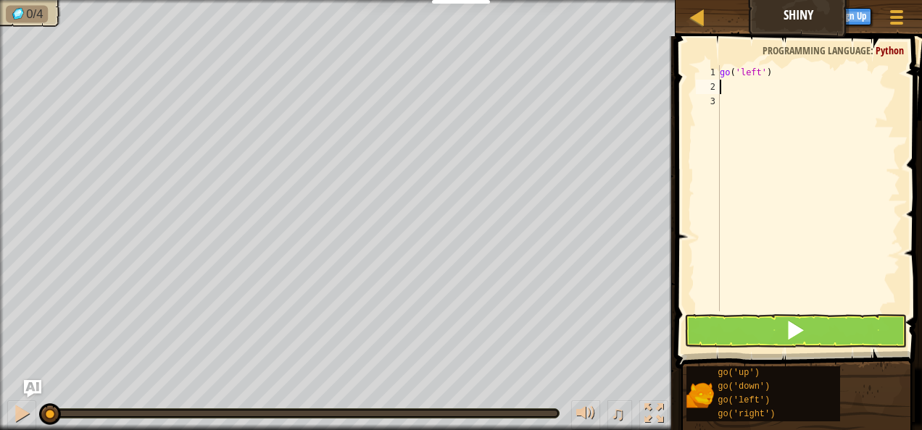
type textarea "g"
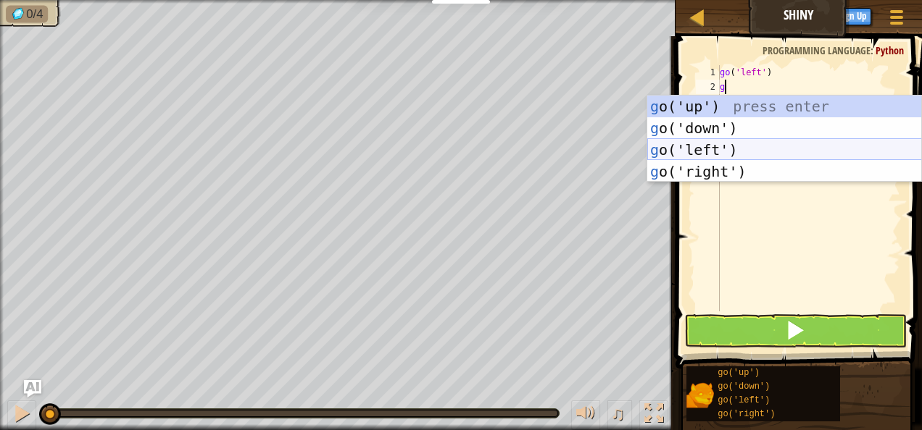
click at [713, 143] on div "g o('up') press enter g o('down') press enter g o('left') press enter g o('righ…" at bounding box center [784, 161] width 275 height 130
type textarea "g"
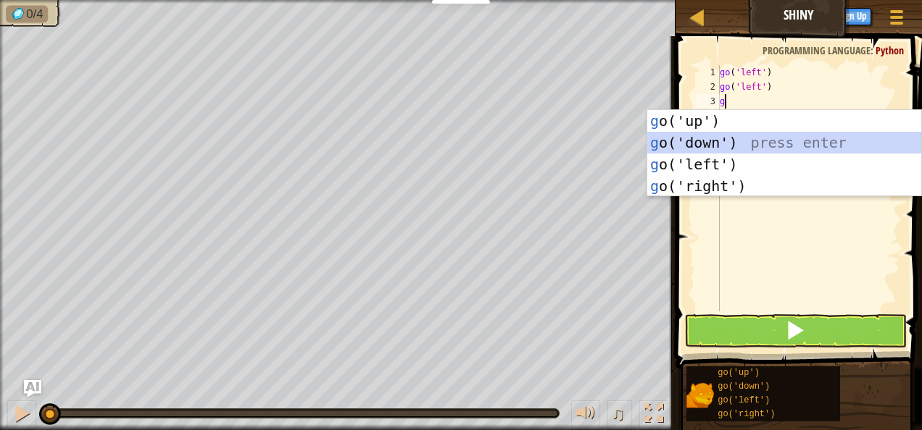
click at [714, 142] on div "g o('up') press enter g o('down') press enter g o('left') press enter g o('righ…" at bounding box center [784, 175] width 275 height 130
type textarea "g"
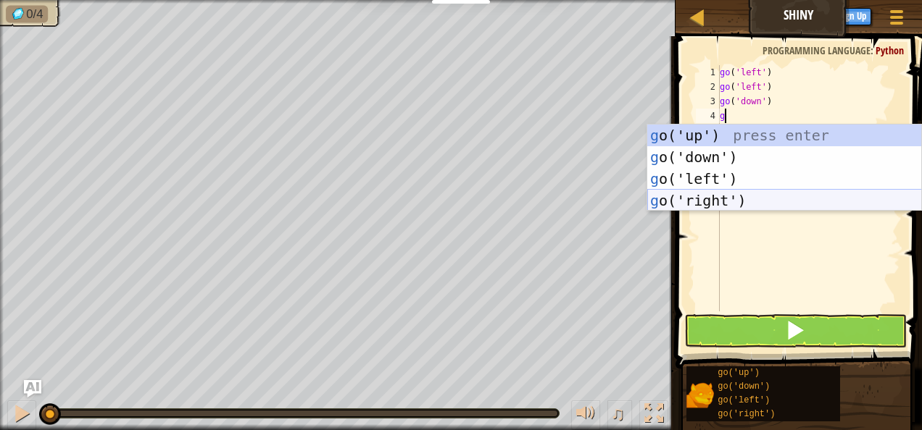
click at [726, 201] on div "g o('up') press enter g o('down') press enter g o('left') press enter g o('righ…" at bounding box center [784, 190] width 275 height 130
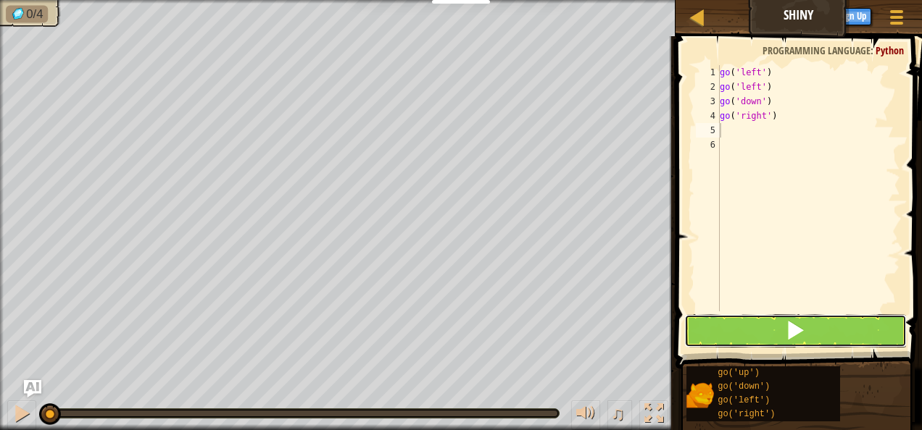
click at [890, 334] on button at bounding box center [795, 330] width 222 height 33
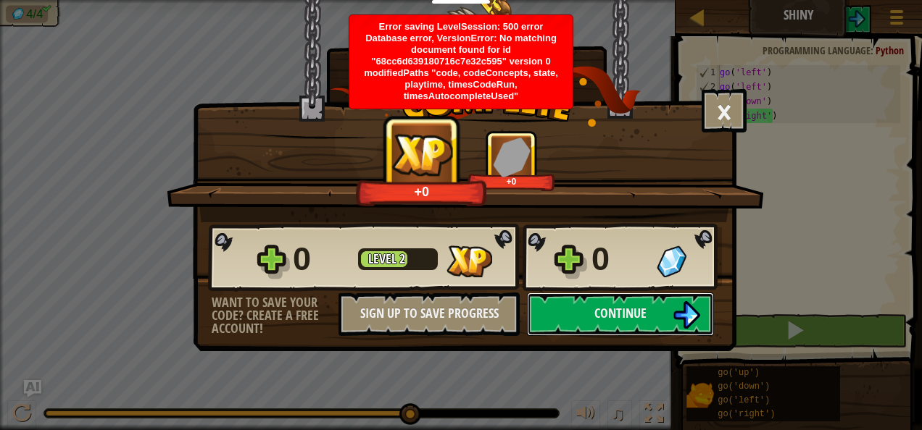
click at [616, 314] on span "Continue" at bounding box center [620, 313] width 52 height 18
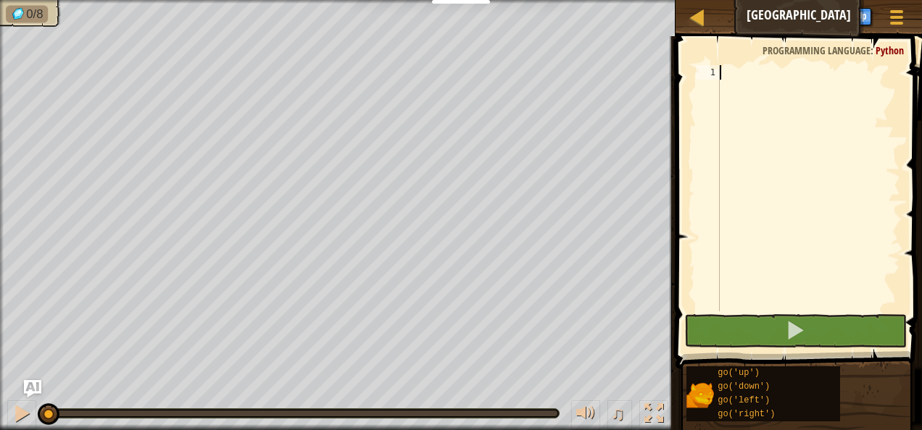
type textarea "g"
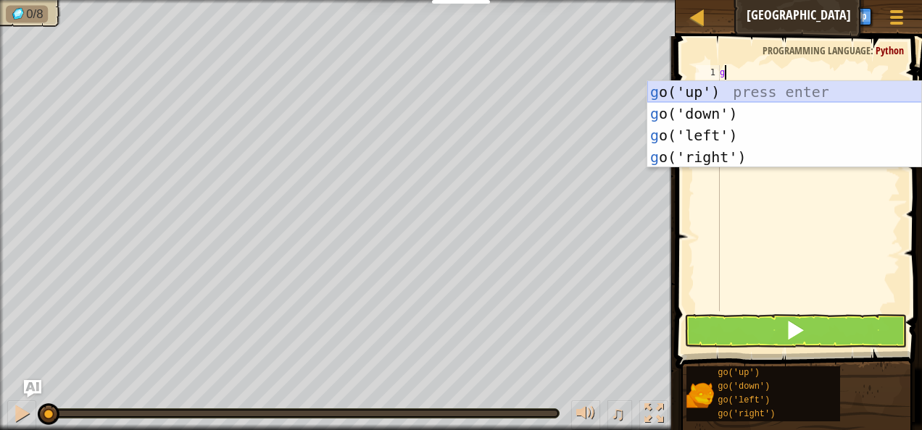
click at [726, 91] on div "g o('up') press enter g o('down') press enter g o('left') press enter g o('righ…" at bounding box center [784, 146] width 275 height 130
type textarea "g"
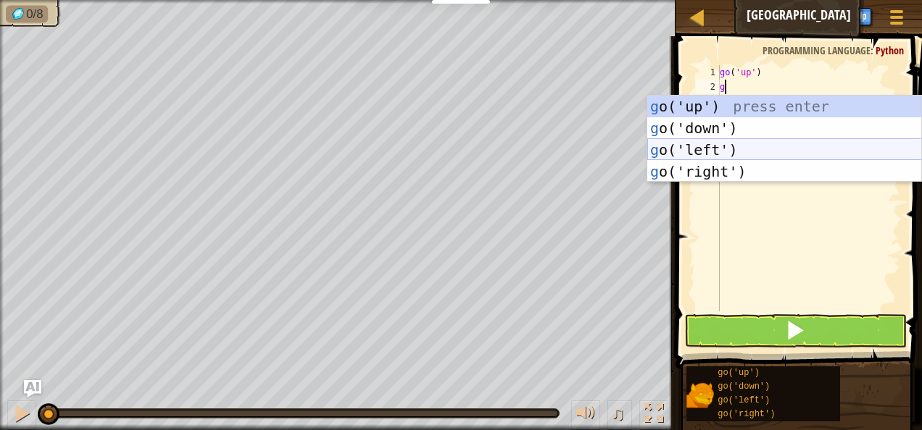
click at [713, 150] on div "g o('up') press enter g o('down') press enter g o('left') press enter g o('righ…" at bounding box center [784, 161] width 275 height 130
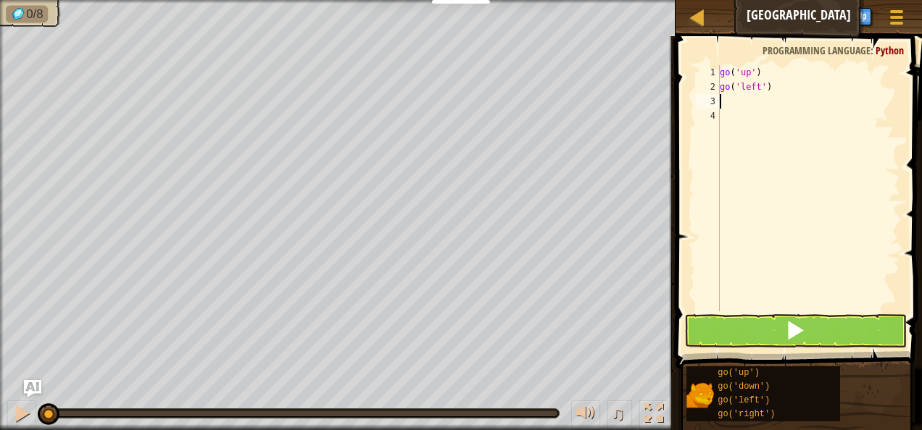
type textarea "g"
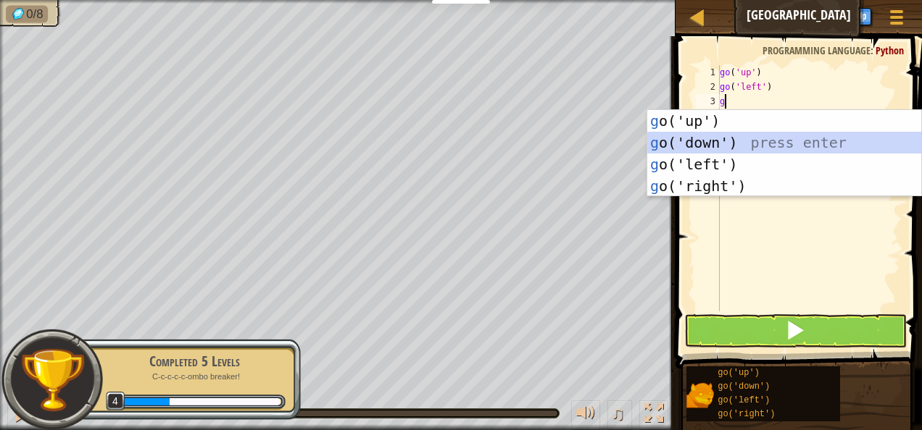
click at [715, 144] on div "g o('up') press enter g o('down') press enter g o('left') press enter g o('righ…" at bounding box center [784, 175] width 275 height 130
type textarea "g"
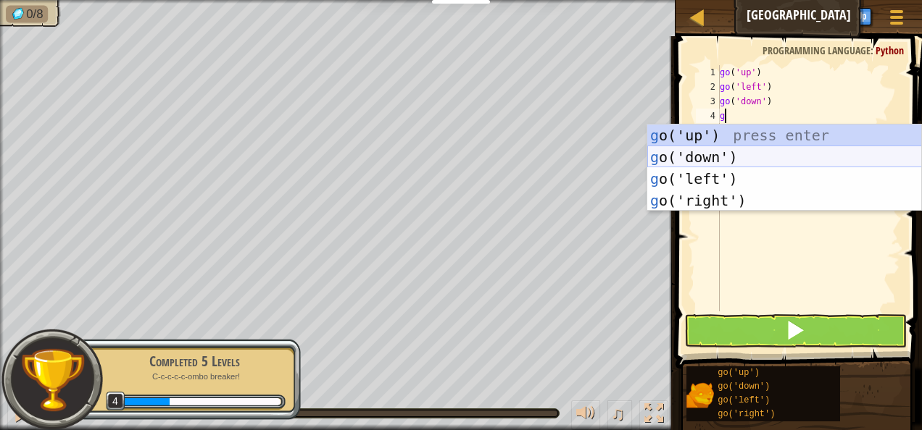
click at [717, 161] on div "g o('up') press enter g o('down') press enter g o('left') press enter g o('righ…" at bounding box center [784, 190] width 275 height 130
type textarea "g"
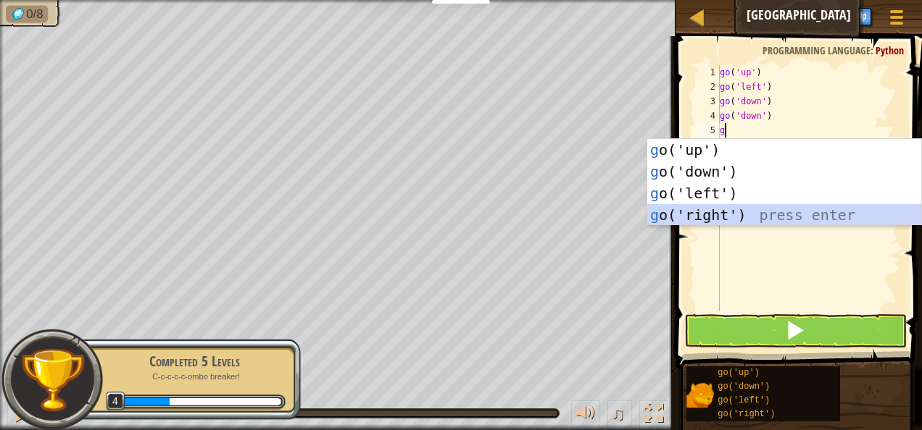
click at [729, 209] on div "g o('up') press enter g o('down') press enter g o('left') press enter g o('righ…" at bounding box center [784, 204] width 275 height 130
type textarea "g"
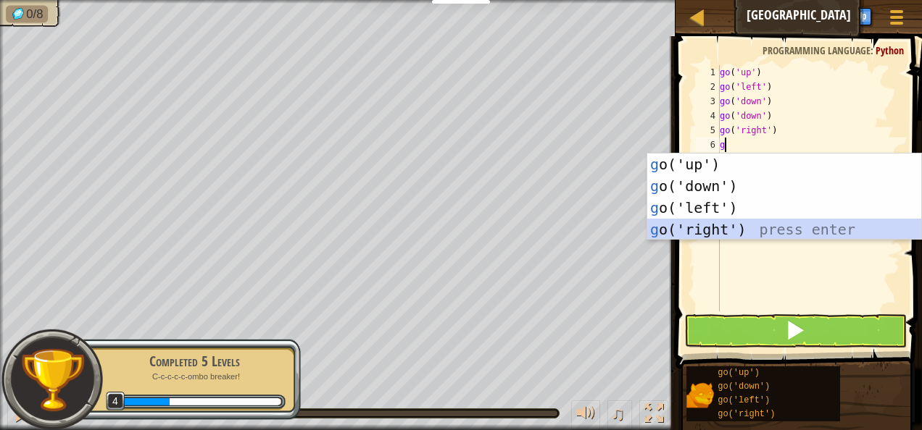
click at [725, 229] on div "g o('up') press enter g o('down') press enter g o('left') press enter g o('righ…" at bounding box center [784, 219] width 275 height 130
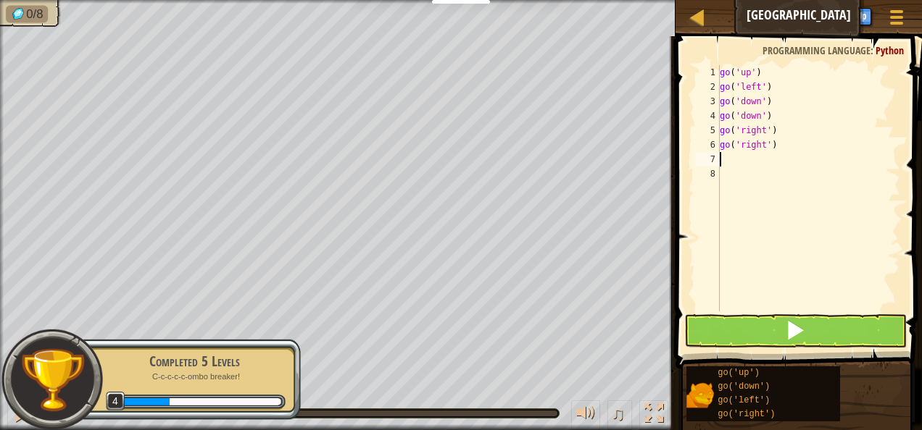
type textarea "g"
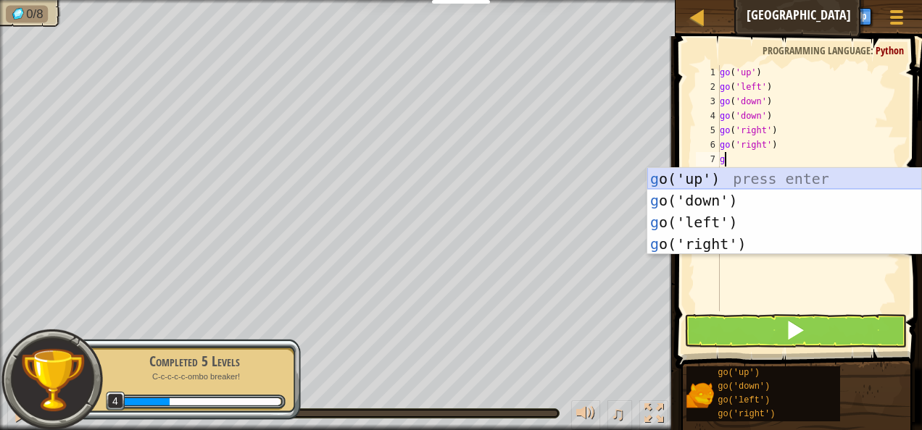
click at [719, 185] on div "g o('up') press enter g o('down') press enter g o('left') press enter g o('righ…" at bounding box center [784, 233] width 275 height 130
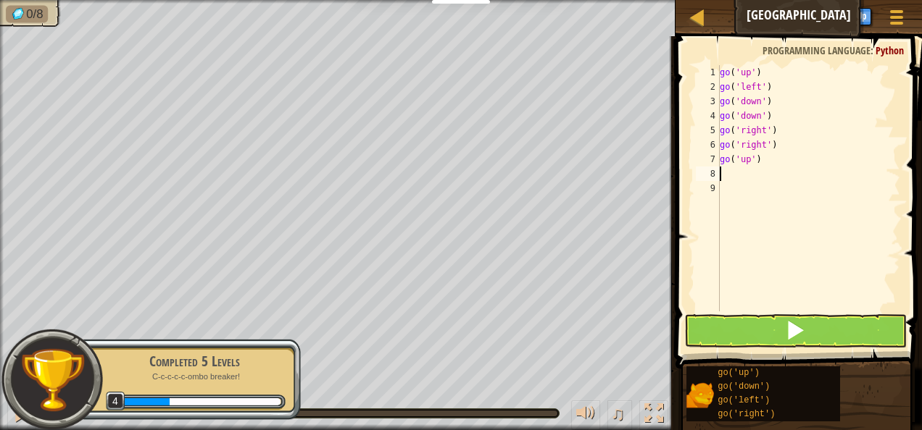
type textarea "g"
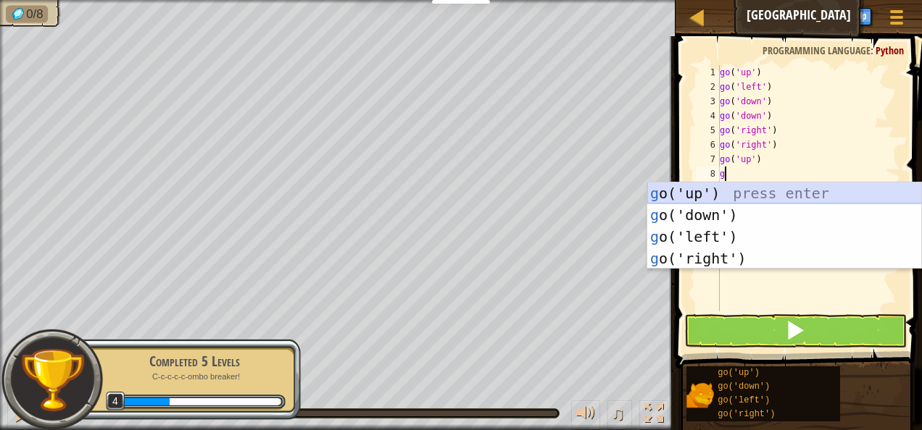
click at [716, 196] on div "g o('up') press enter g o('down') press enter g o('left') press enter g o('righ…" at bounding box center [784, 248] width 275 height 130
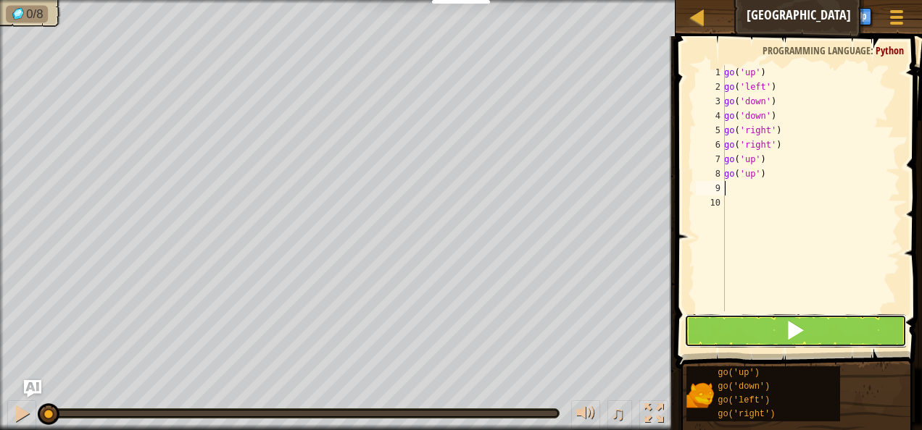
click at [756, 333] on button at bounding box center [795, 330] width 222 height 33
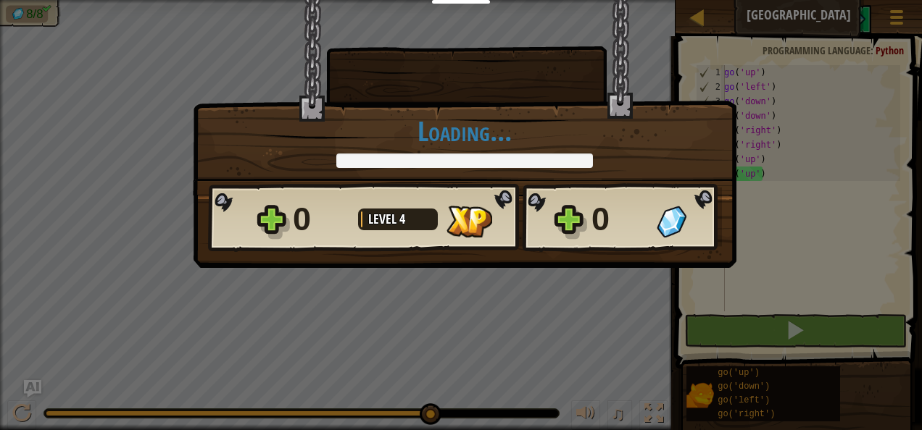
drag, startPoint x: 176, startPoint y: 414, endPoint x: 640, endPoint y: 424, distance: 464.5
click at [638, 1] on body "Educators Create Free Account School & District Solutions Teacher Toolkit Previ…" at bounding box center [461, 0] width 922 height 1
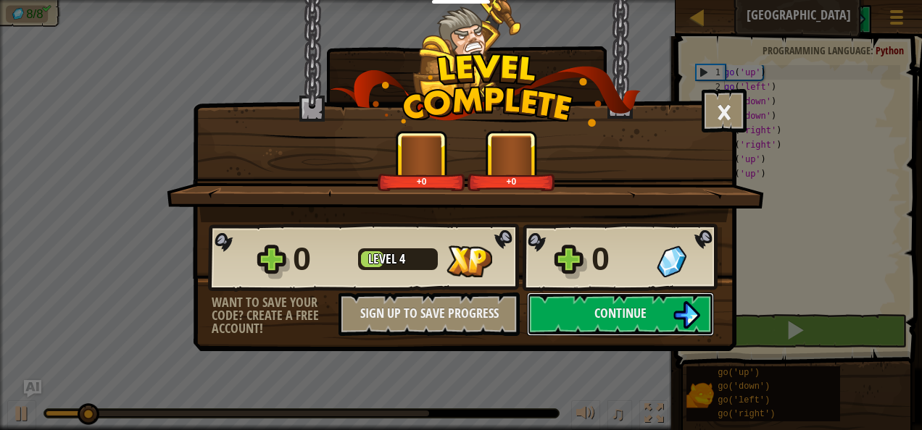
click at [578, 310] on button "Continue" at bounding box center [620, 314] width 187 height 43
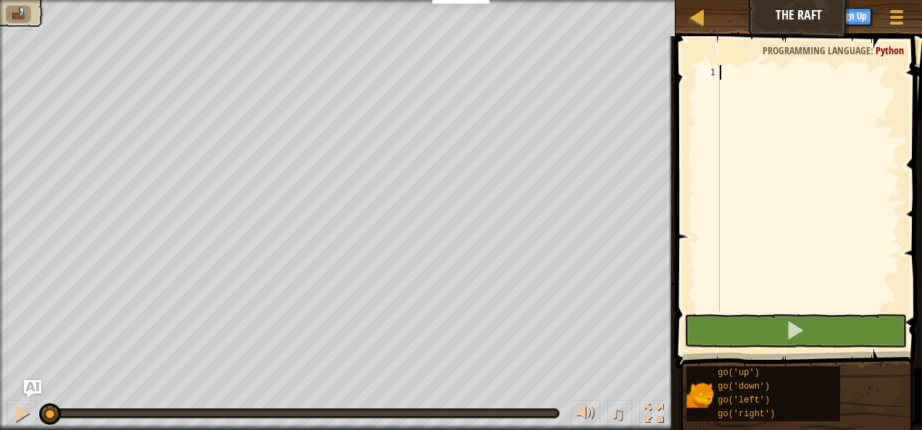
type textarea "g"
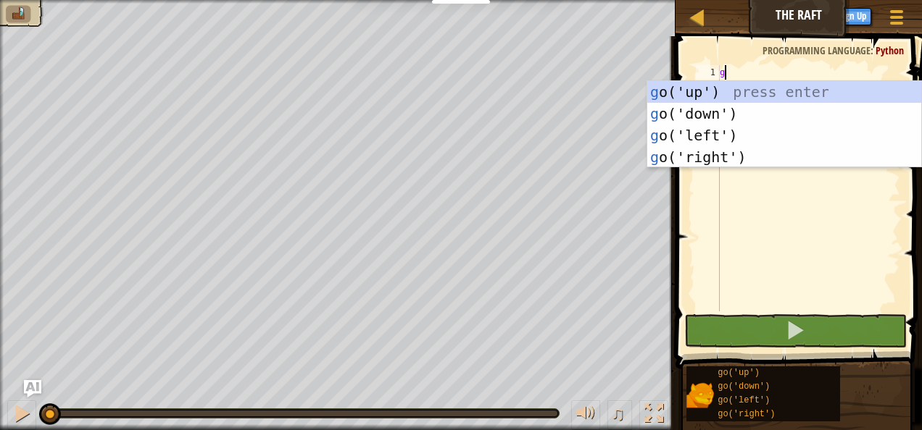
scroll to position [7, 0]
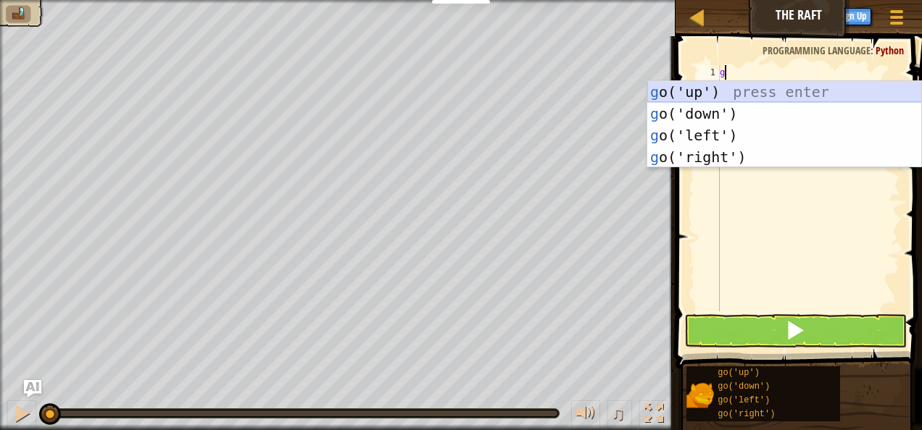
click at [707, 91] on div "g o('up') press enter g o('down') press enter g o('left') press enter g o('righ…" at bounding box center [784, 146] width 275 height 130
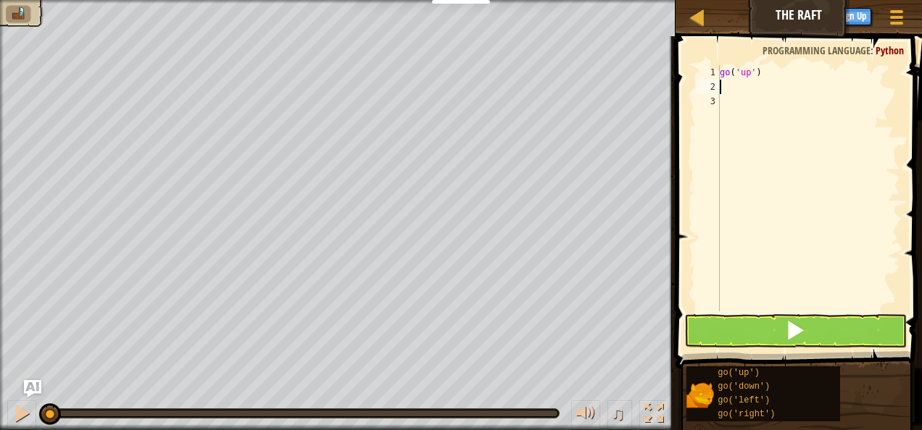
type textarea "g"
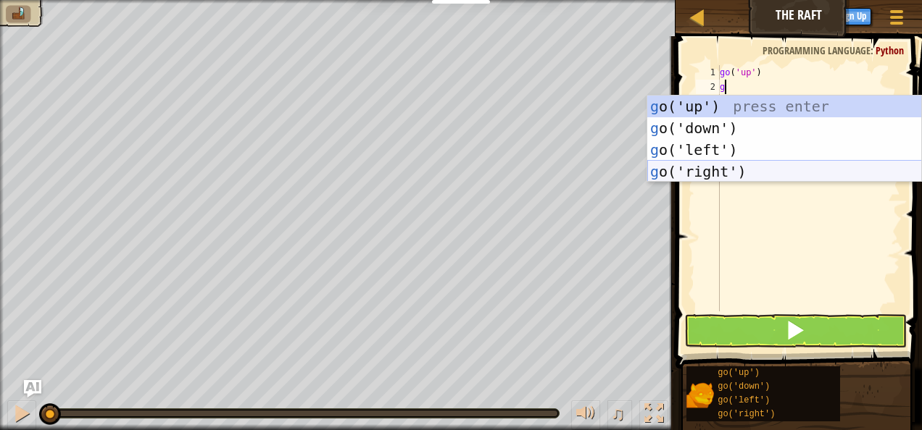
click at [706, 170] on div "g o('up') press enter g o('down') press enter g o('left') press enter g o('righ…" at bounding box center [784, 161] width 275 height 130
type textarea "g"
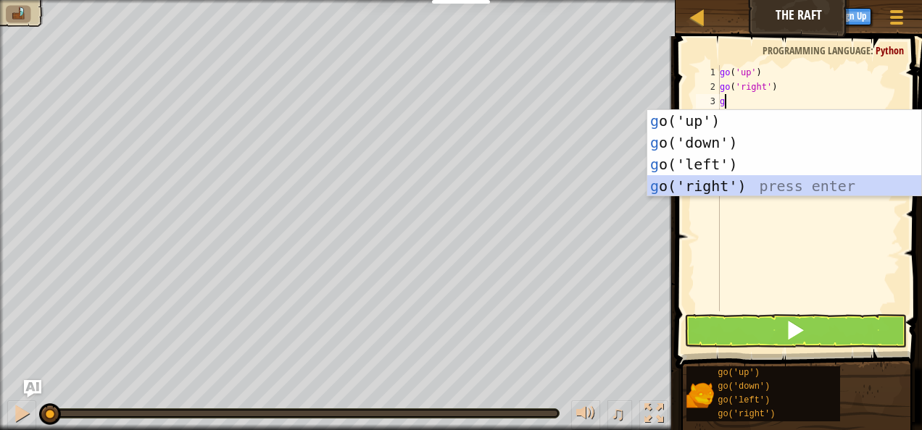
click at [707, 184] on div "g o('up') press enter g o('down') press enter g o('left') press enter g o('righ…" at bounding box center [784, 175] width 275 height 130
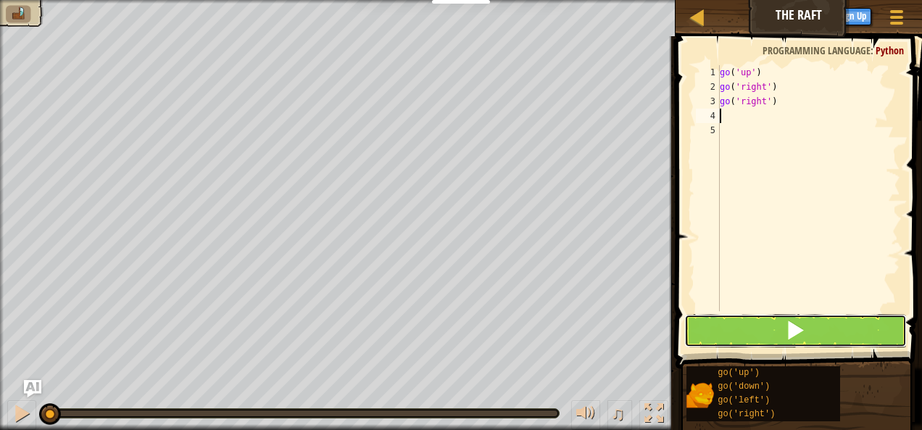
click at [767, 331] on button at bounding box center [795, 330] width 222 height 33
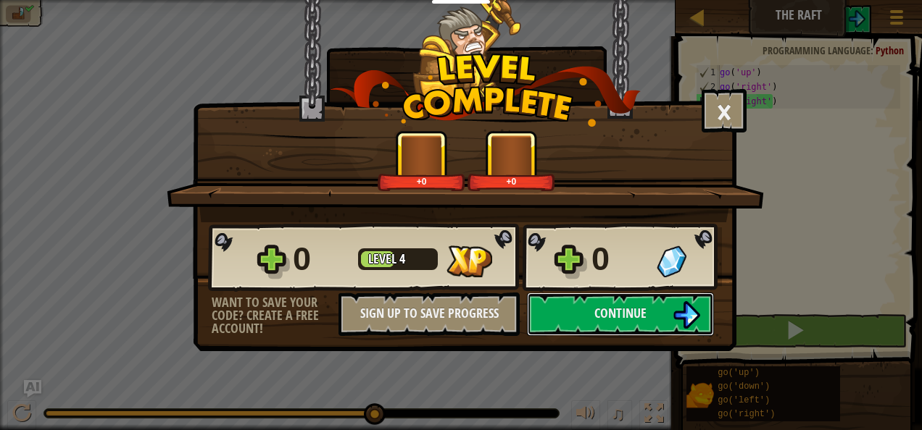
click at [569, 318] on button "Continue" at bounding box center [620, 314] width 187 height 43
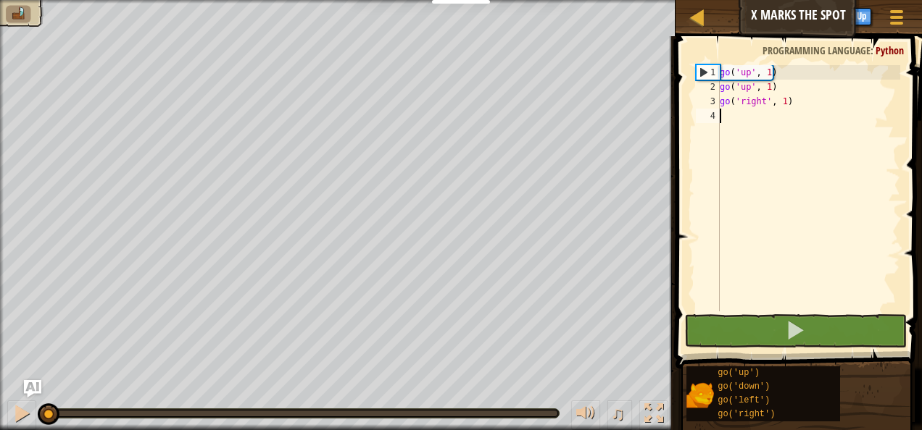
click at [733, 115] on div "go ( 'up' , 1 ) go ( 'up' , 1 ) go ( 'right' , 1 )" at bounding box center [808, 202] width 183 height 275
type textarea "g"
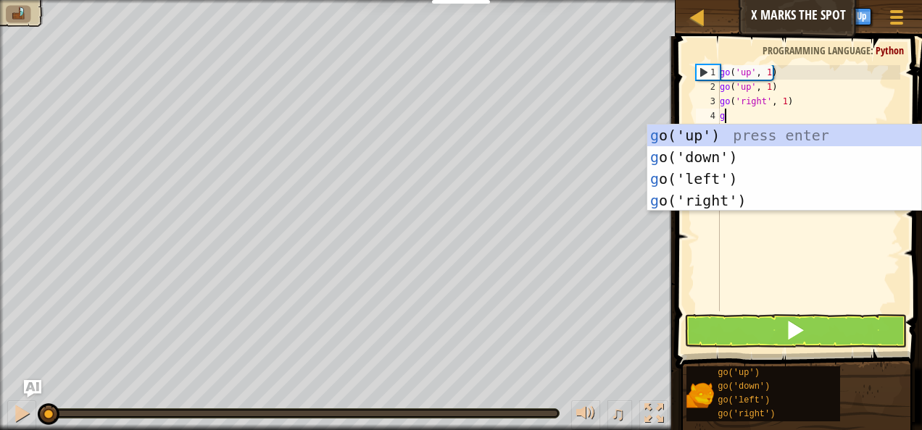
scroll to position [7, 0]
click at [719, 191] on div "g o('up') press enter g o('down') press enter g o('left') press enter g o('righ…" at bounding box center [784, 190] width 275 height 130
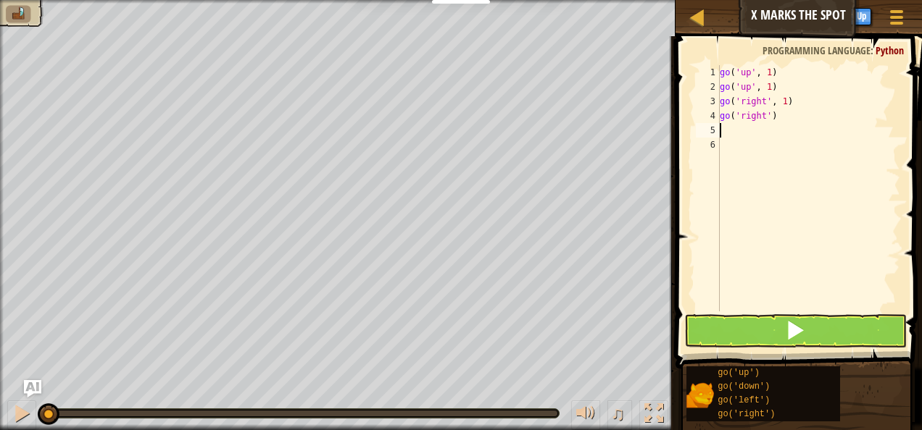
type textarea "g"
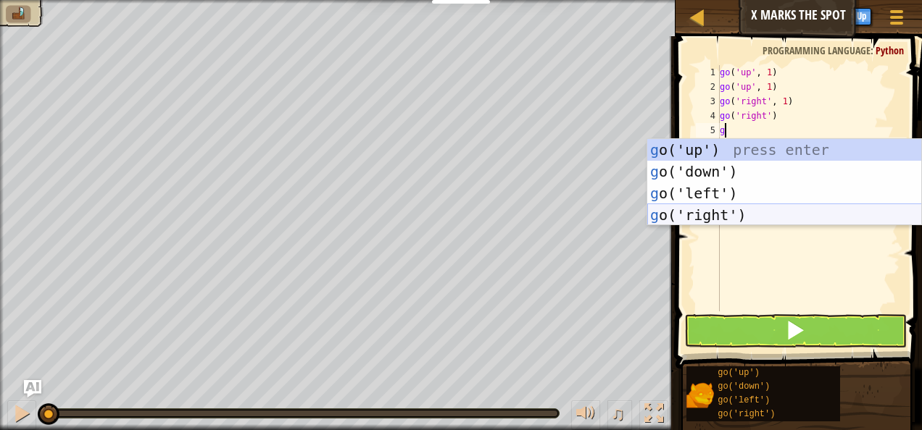
click at [724, 212] on div "g o('up') press enter g o('down') press enter g o('left') press enter g o('righ…" at bounding box center [784, 204] width 275 height 130
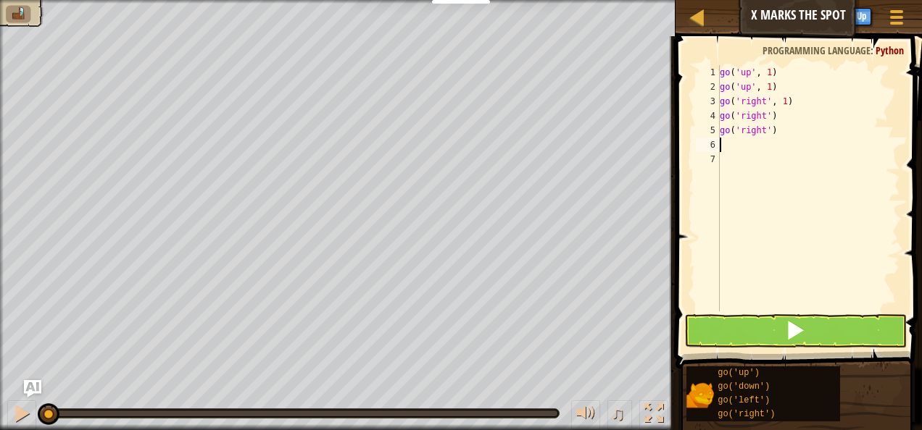
type textarea "g"
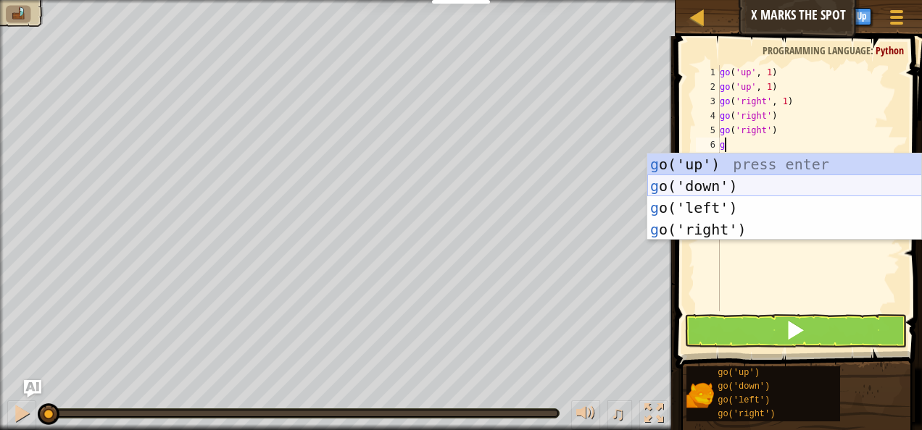
click at [720, 180] on div "g o('up') press enter g o('down') press enter g o('left') press enter g o('righ…" at bounding box center [784, 219] width 275 height 130
type textarea "g"
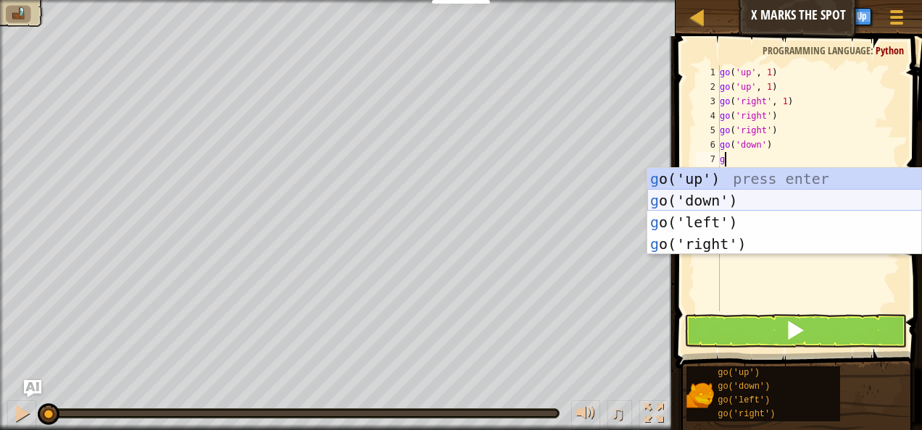
click at [719, 199] on div "g o('up') press enter g o('down') press enter g o('left') press enter g o('righ…" at bounding box center [784, 233] width 275 height 130
type textarea "g"
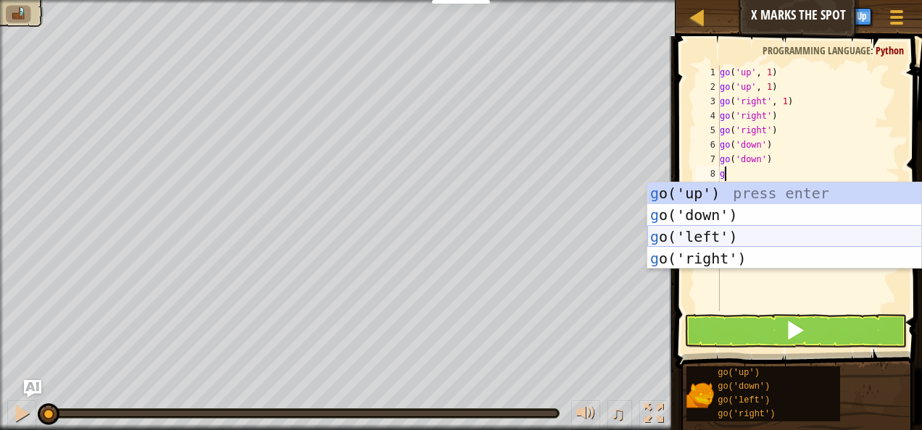
click at [726, 238] on div "g o('up') press enter g o('down') press enter g o('left') press enter g o('righ…" at bounding box center [784, 248] width 275 height 130
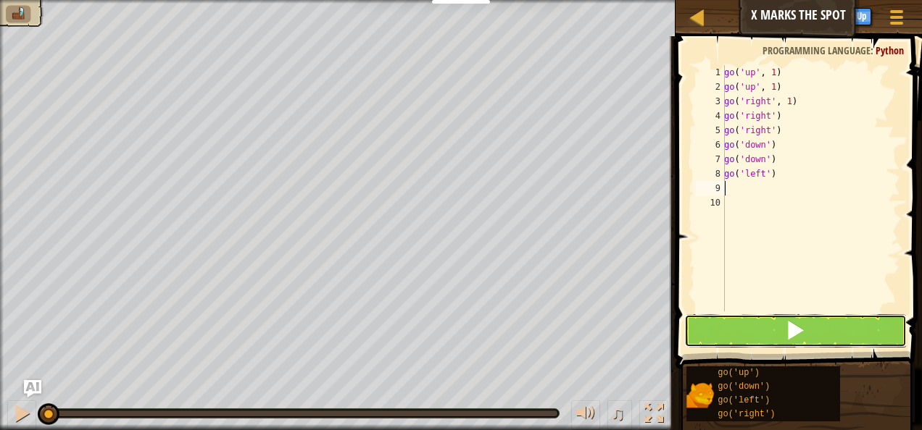
click at [761, 326] on button at bounding box center [795, 330] width 222 height 33
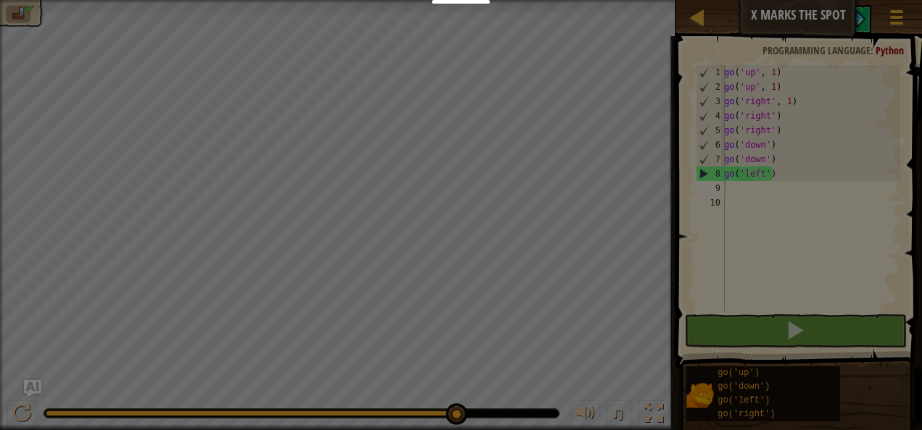
drag, startPoint x: 160, startPoint y: 412, endPoint x: 652, endPoint y: 383, distance: 492.8
click at [638, 1] on body "Educators Create Free Account School & District Solutions Teacher Toolkit Previ…" at bounding box center [461, 0] width 922 height 1
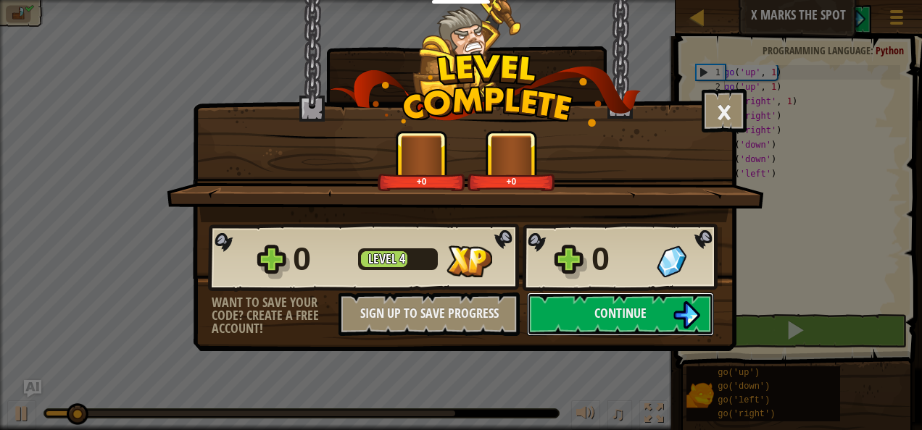
click at [669, 313] on button "Continue" at bounding box center [620, 314] width 187 height 43
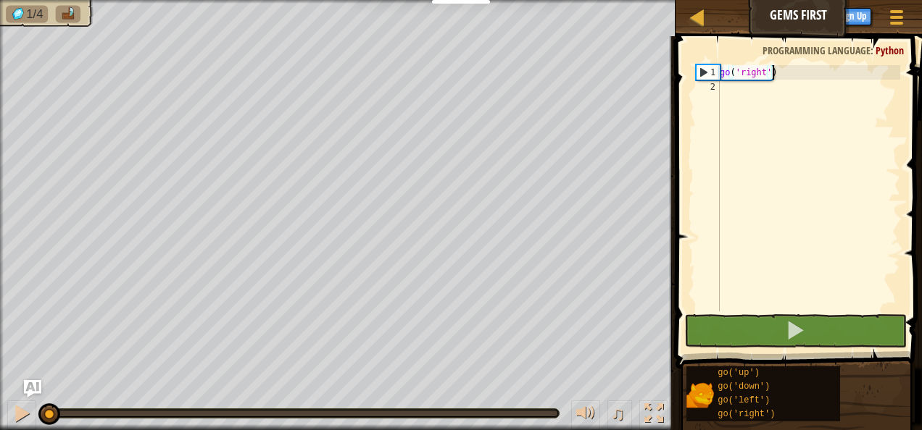
type textarea "go('right')g"
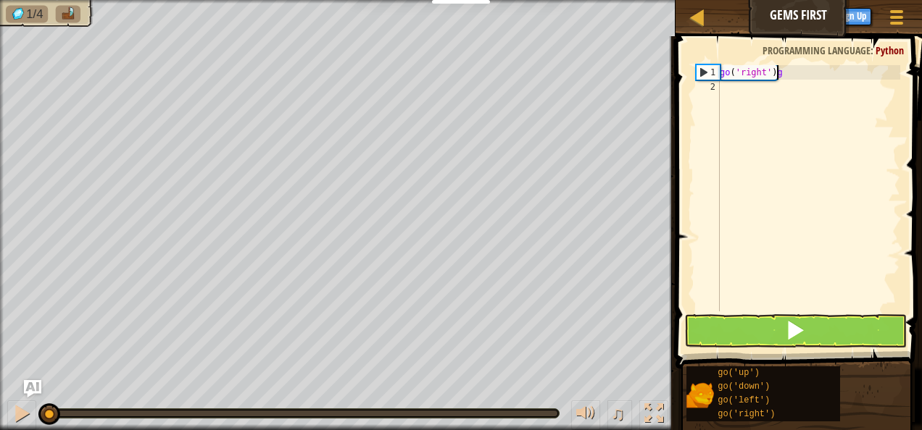
scroll to position [7, 4]
click at [764, 99] on div "go ( 'right' ) g" at bounding box center [808, 202] width 183 height 275
click at [788, 72] on div "go ( 'right' ) g g" at bounding box center [808, 202] width 183 height 275
type textarea "go('right')"
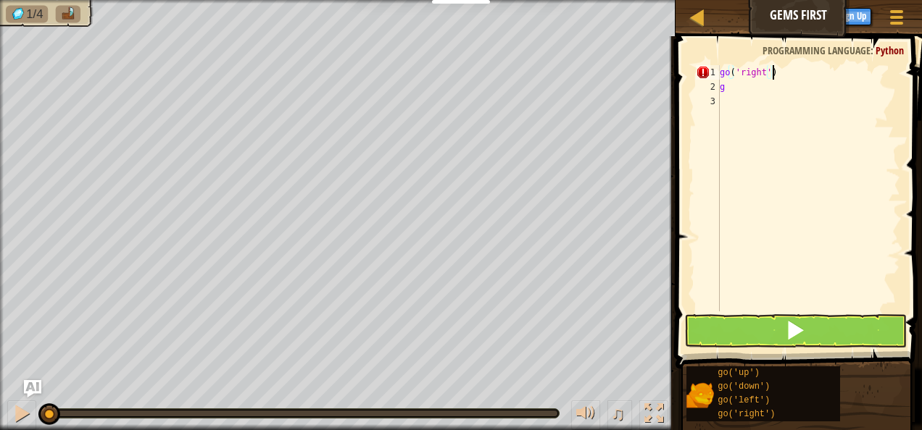
click at [754, 99] on div "go ( 'right' ) g" at bounding box center [808, 202] width 183 height 275
click at [752, 95] on div "go ( 'right' ) g" at bounding box center [808, 202] width 183 height 275
click at [749, 84] on div "go ( 'right' ) g" at bounding box center [808, 202] width 183 height 275
type textarea "go"
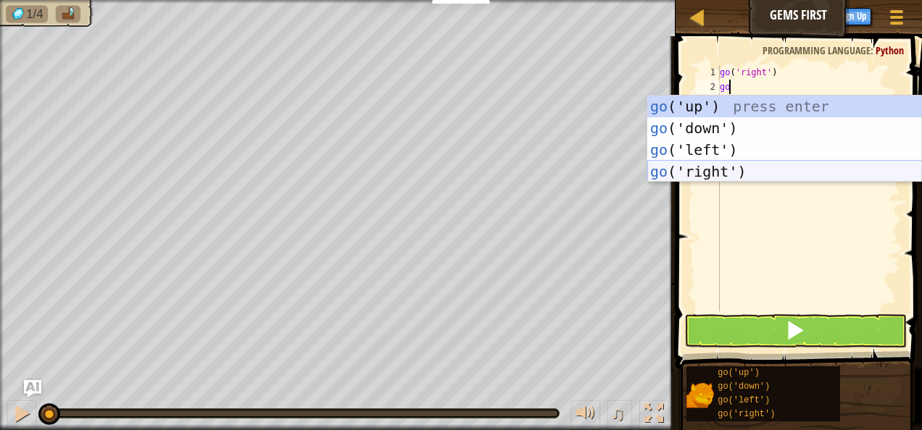
click at [722, 164] on div "go ('up') press enter go ('down') press enter go ('left') press enter go ('righ…" at bounding box center [784, 161] width 275 height 130
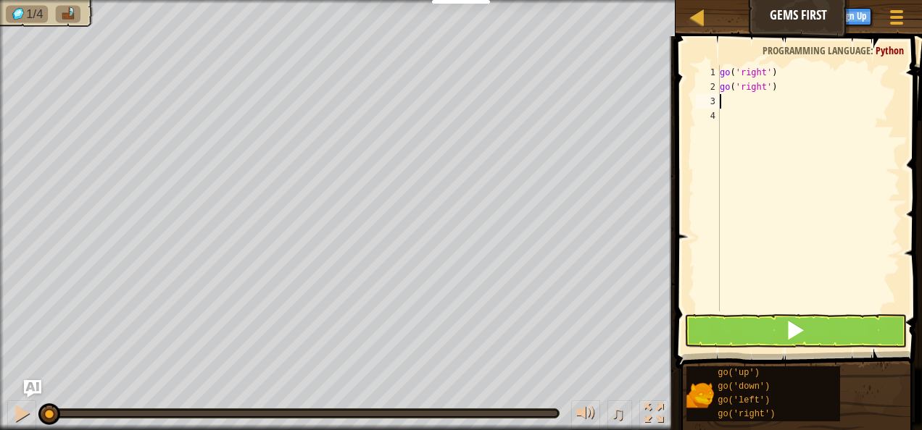
type textarea "g"
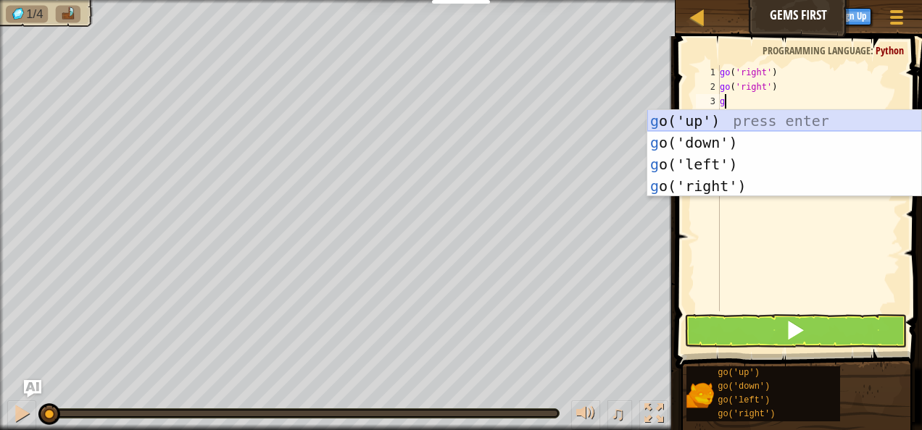
click at [714, 123] on div "g o('up') press enter g o('down') press enter g o('left') press enter g o('righ…" at bounding box center [784, 175] width 275 height 130
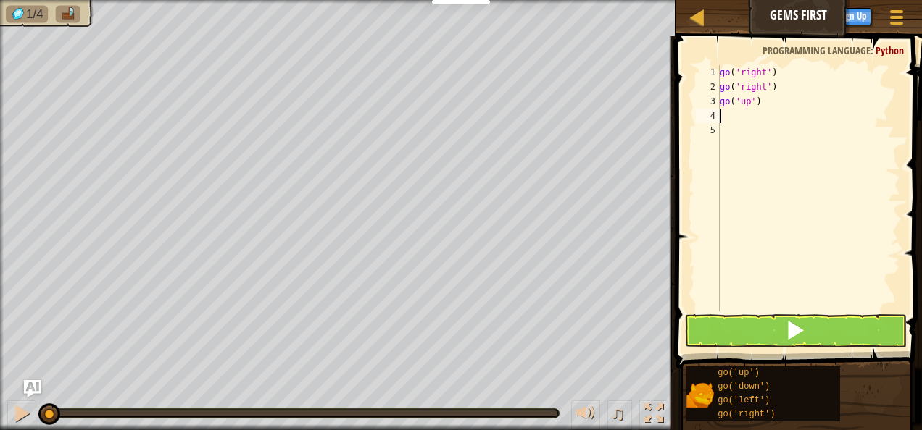
type textarea "g"
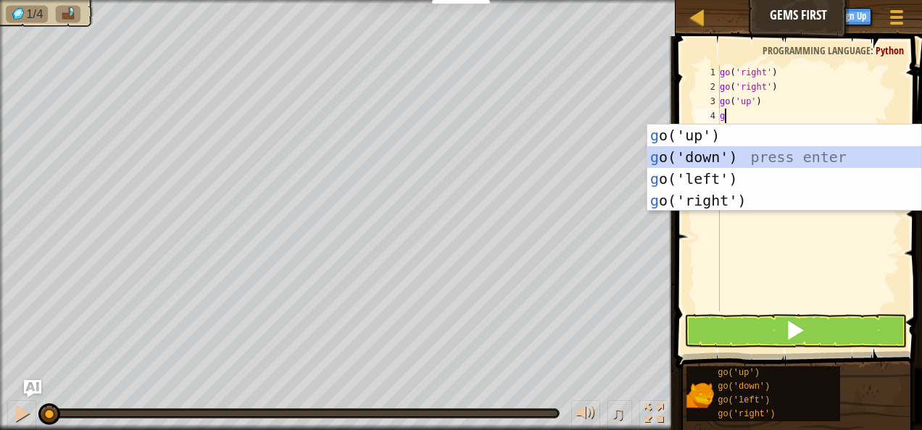
click at [717, 157] on div "g o('up') press enter g o('down') press enter g o('left') press enter g o('righ…" at bounding box center [784, 190] width 275 height 130
type textarea "g"
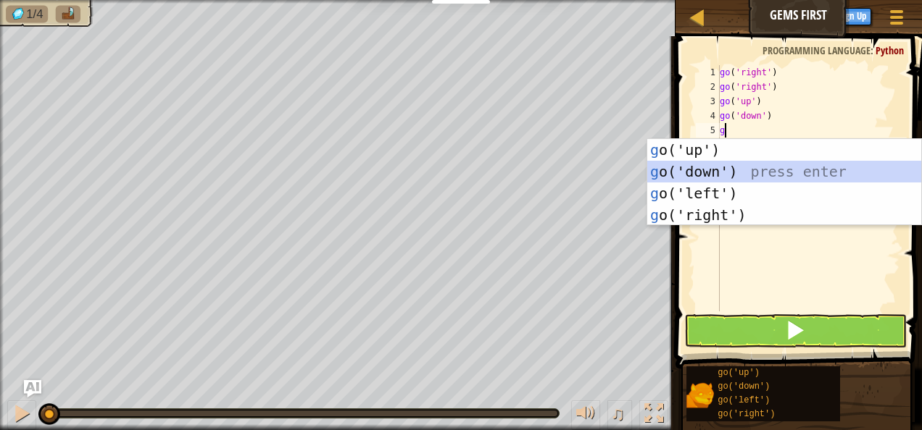
click at [718, 164] on div "g o('up') press enter g o('down') press enter g o('left') press enter g o('righ…" at bounding box center [784, 204] width 275 height 130
type textarea "g"
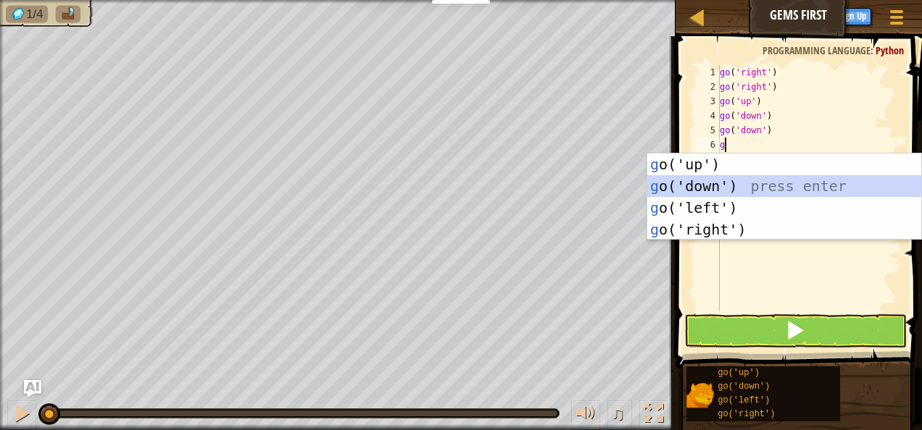
click at [719, 188] on div "g o('up') press enter g o('down') press enter g o('left') press enter g o('righ…" at bounding box center [784, 219] width 275 height 130
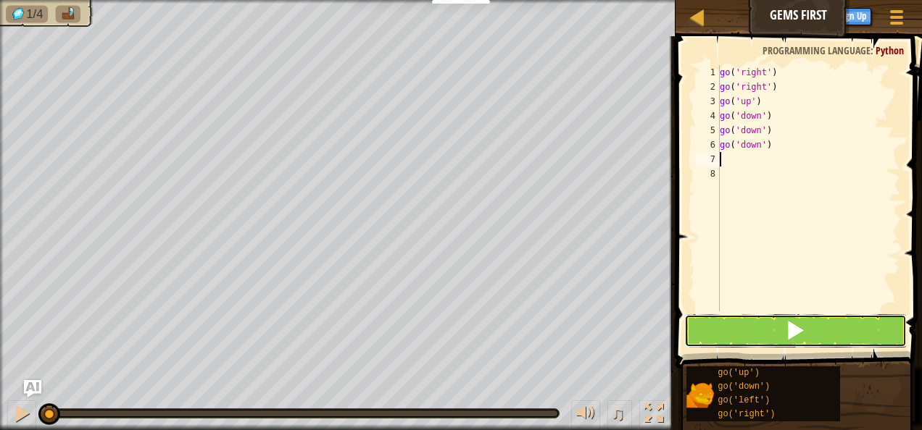
click at [795, 341] on span at bounding box center [795, 330] width 20 height 20
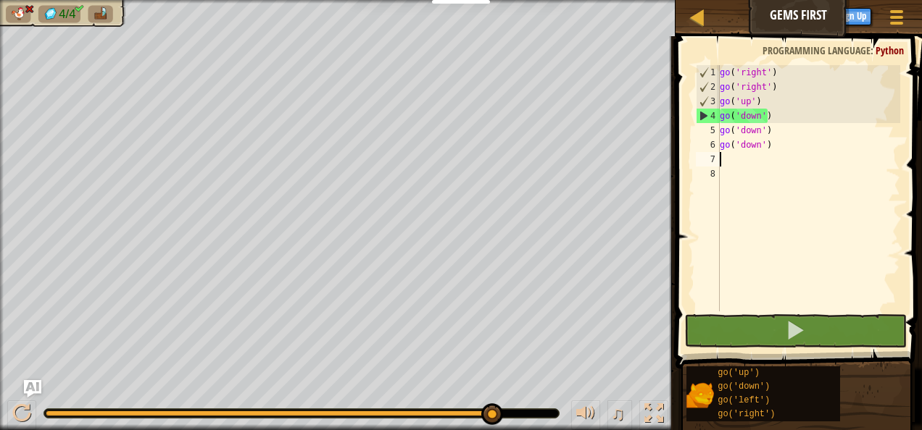
drag, startPoint x: 365, startPoint y: 402, endPoint x: 738, endPoint y: 383, distance: 372.9
click at [706, 400] on div "Map Gems First Game Menu Sign Up Ask AI 1 ההההההההההההההההההההההההההההההההההההה…" at bounding box center [461, 215] width 922 height 430
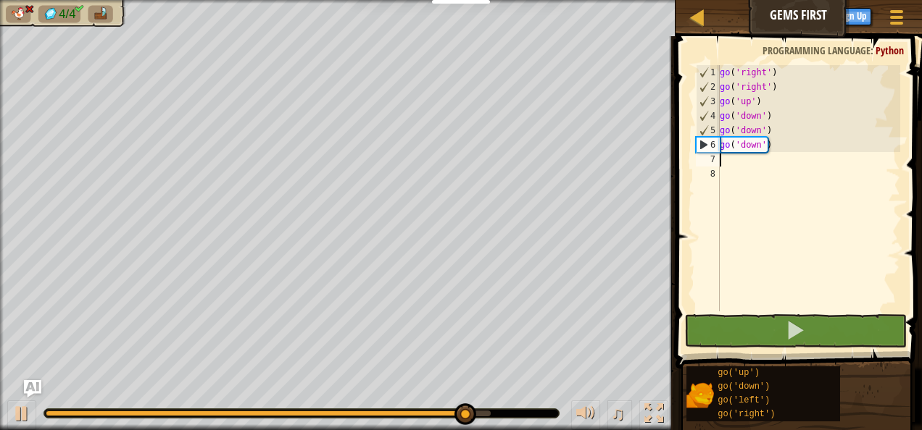
click at [780, 145] on div "go ( 'right' ) go ( 'right' ) go ( 'up' ) go ( 'down' ) go ( 'down' ) go ( 'dow…" at bounding box center [808, 202] width 183 height 275
click at [756, 146] on div "go ( 'right' ) go ( 'right' ) go ( 'up' ) go ( 'down' ) go ( 'down' ) go ( 'dow…" at bounding box center [808, 202] width 183 height 275
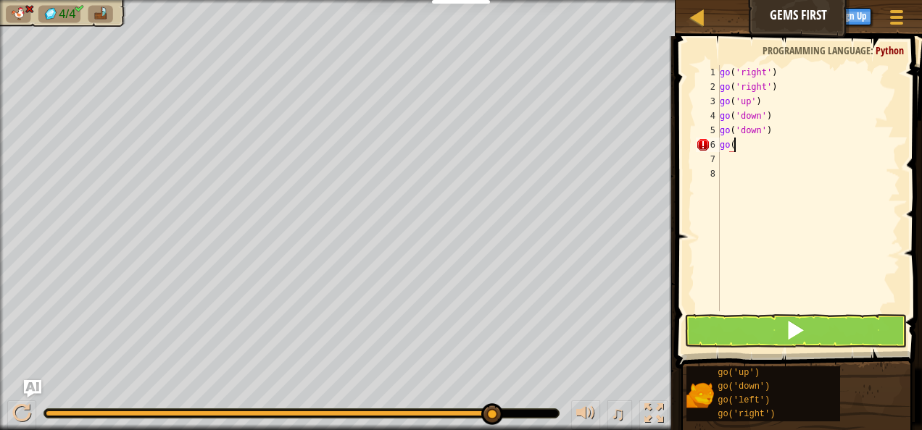
type textarea "g"
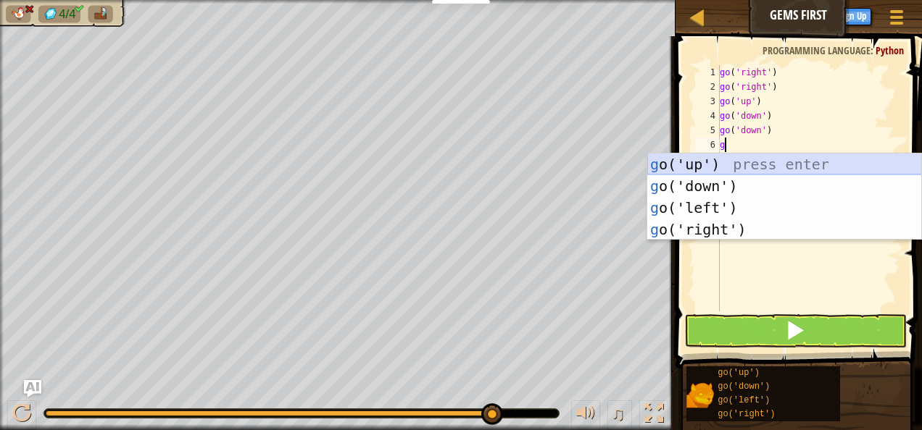
click at [748, 164] on div "g o('up') press enter g o('down') press enter g o('left') press enter g o('righ…" at bounding box center [784, 219] width 275 height 130
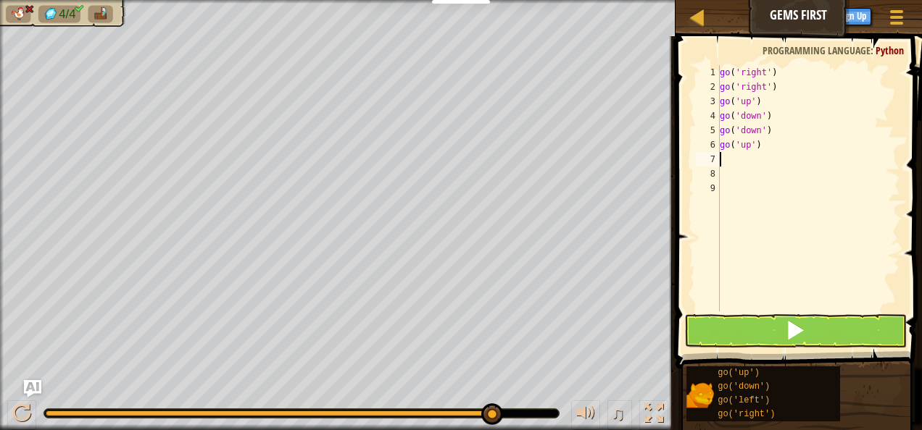
type textarea "g"
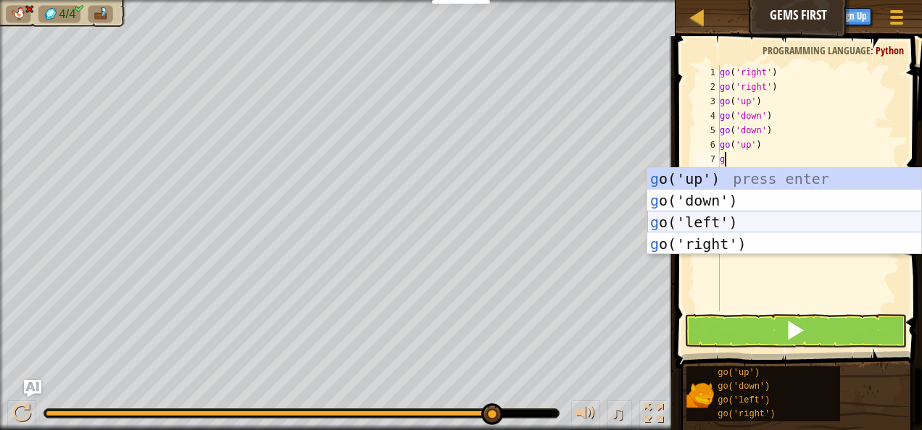
click at [704, 228] on div "g o('up') press enter g o('down') press enter g o('left') press enter g o('righ…" at bounding box center [784, 233] width 275 height 130
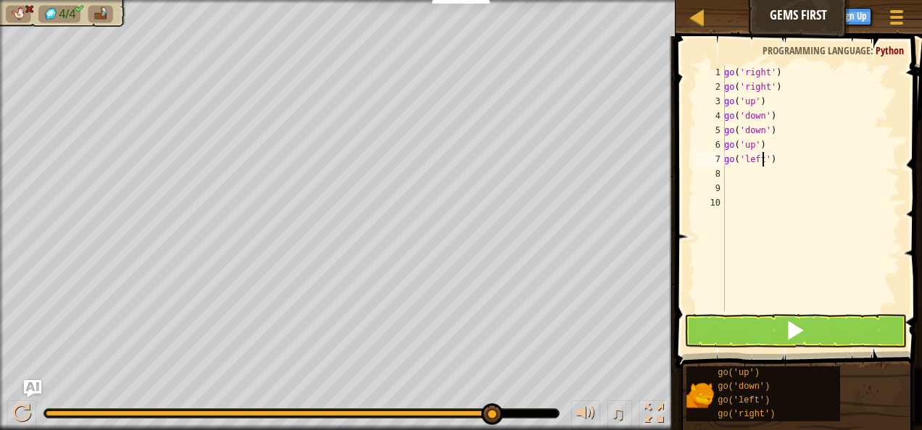
drag, startPoint x: 764, startPoint y: 162, endPoint x: 822, endPoint y: 141, distance: 61.7
click at [764, 161] on div "go ( 'right' ) go ( 'right' ) go ( 'up' ) go ( 'down' ) go ( 'down' ) go ( 'up'…" at bounding box center [810, 202] width 179 height 275
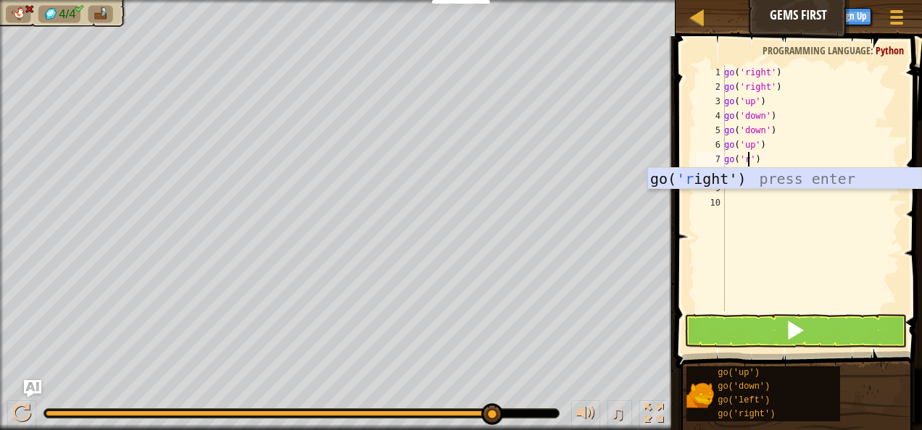
click at [789, 179] on div "go( 'r ight') press enter" at bounding box center [784, 200] width 275 height 65
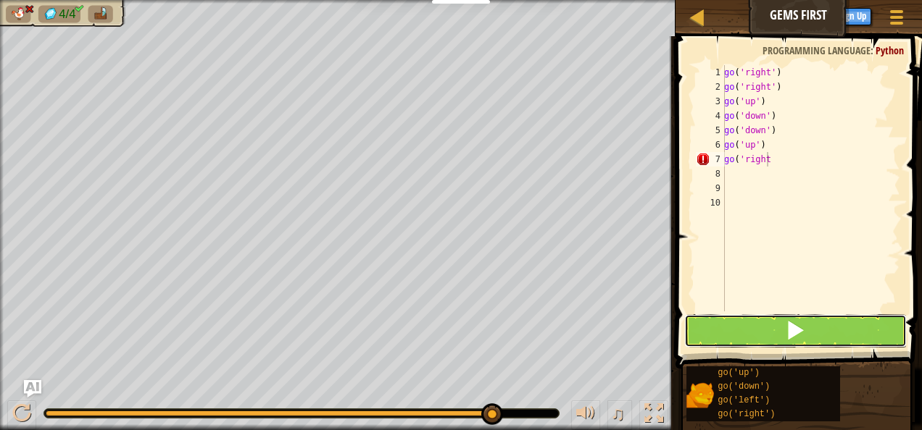
drag, startPoint x: 785, startPoint y: 332, endPoint x: 785, endPoint y: 314, distance: 17.4
click at [785, 330] on span at bounding box center [795, 330] width 20 height 20
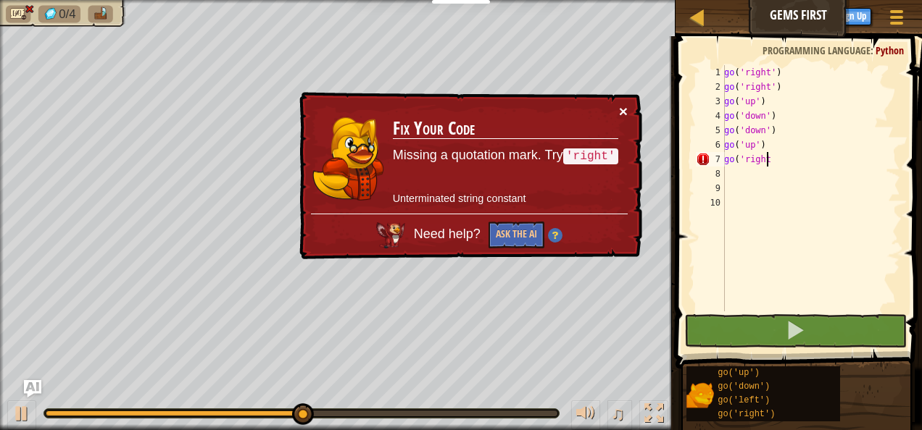
click at [619, 109] on button "×" at bounding box center [623, 111] width 9 height 15
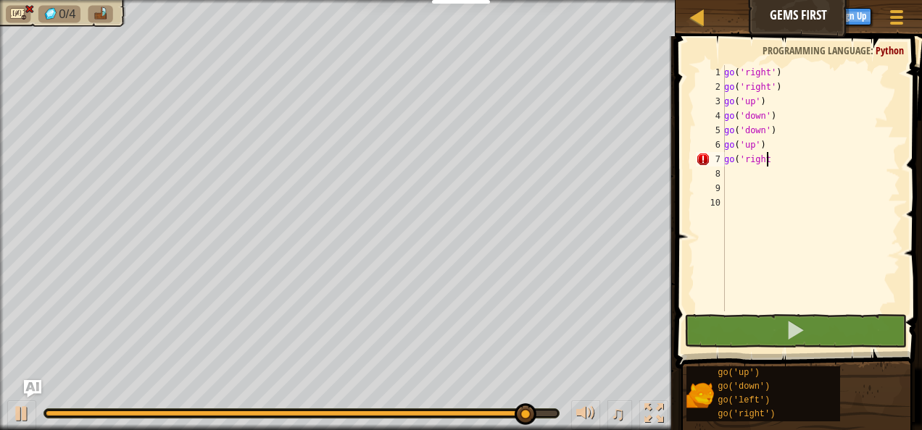
scroll to position [7, 3]
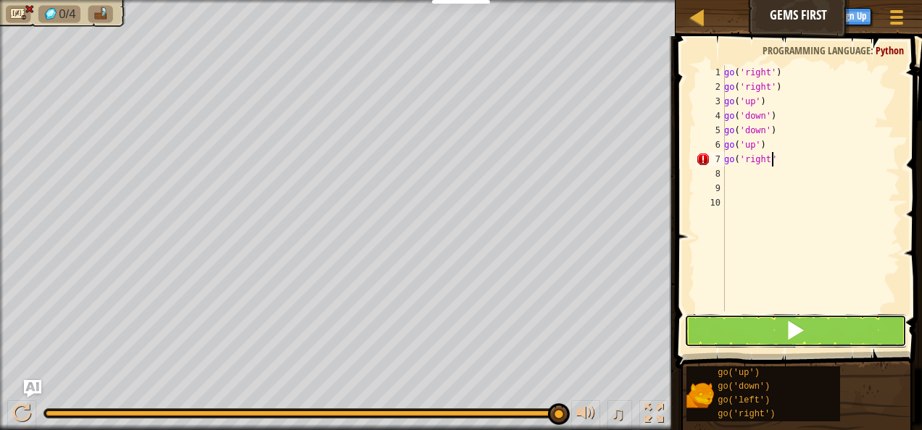
click at [814, 322] on button at bounding box center [795, 330] width 222 height 33
click at [803, 322] on span at bounding box center [795, 330] width 20 height 20
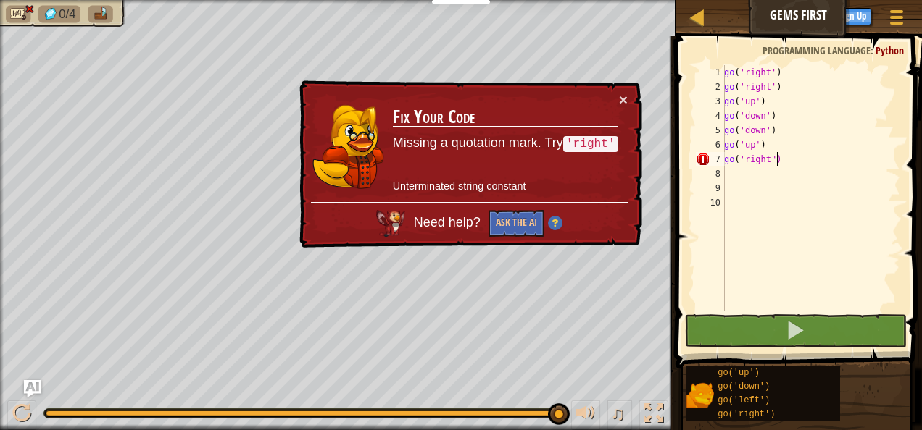
click at [769, 158] on div "go ( 'right' ) go ( 'right' ) go ( 'up' ) go ( 'down' ) go ( 'down' ) go ( 'up'…" at bounding box center [810, 202] width 179 height 275
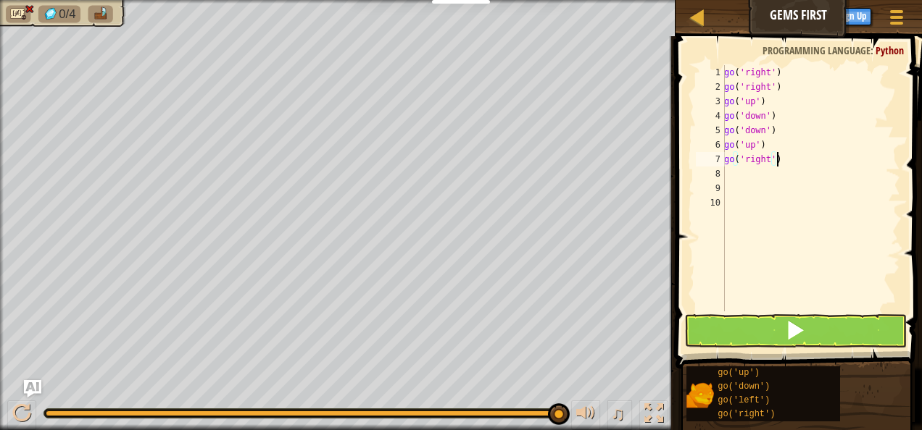
type textarea "go('right')"
click at [801, 325] on span at bounding box center [795, 330] width 20 height 20
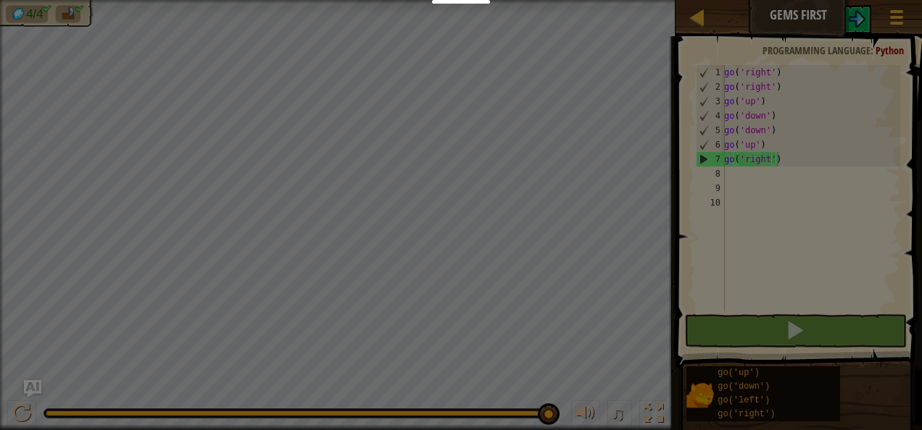
drag, startPoint x: 222, startPoint y: 409, endPoint x: 873, endPoint y: 287, distance: 662.6
click at [747, 1] on body "Educators Create Free Account School & District Solutions Teacher Toolkit Previ…" at bounding box center [461, 0] width 922 height 1
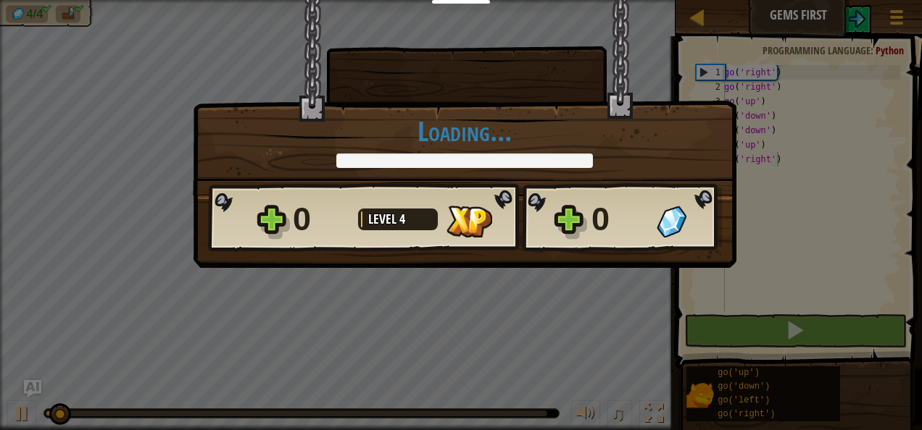
scroll to position [7, 4]
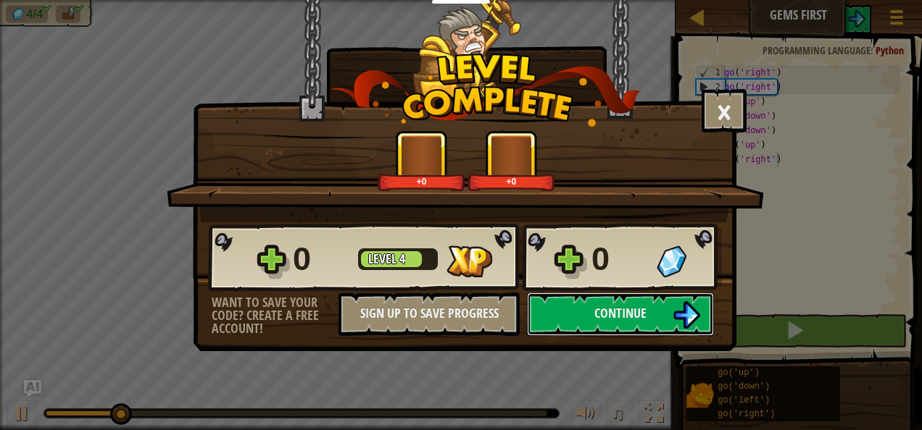
click at [598, 307] on span "Continue" at bounding box center [620, 313] width 52 height 18
